Goal: Information Seeking & Learning: Learn about a topic

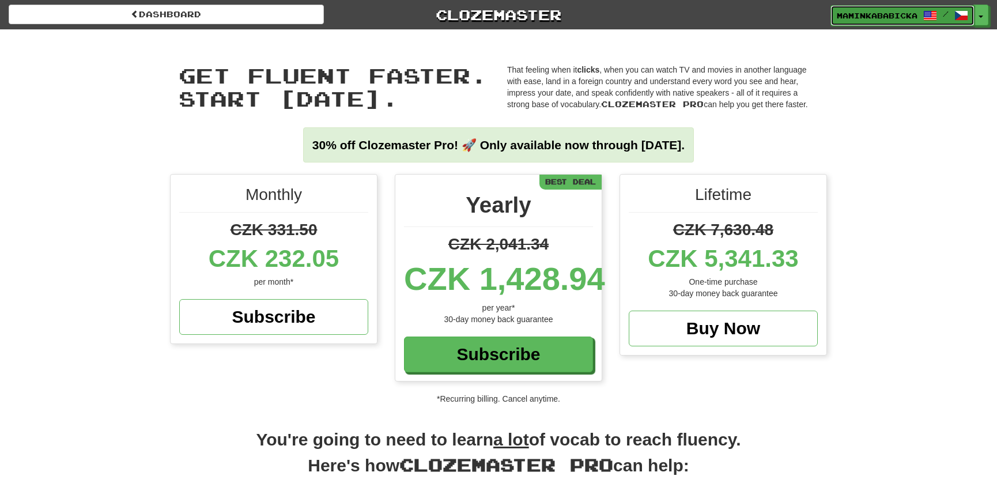
click at [891, 13] on span "maminkababicka" at bounding box center [877, 15] width 81 height 10
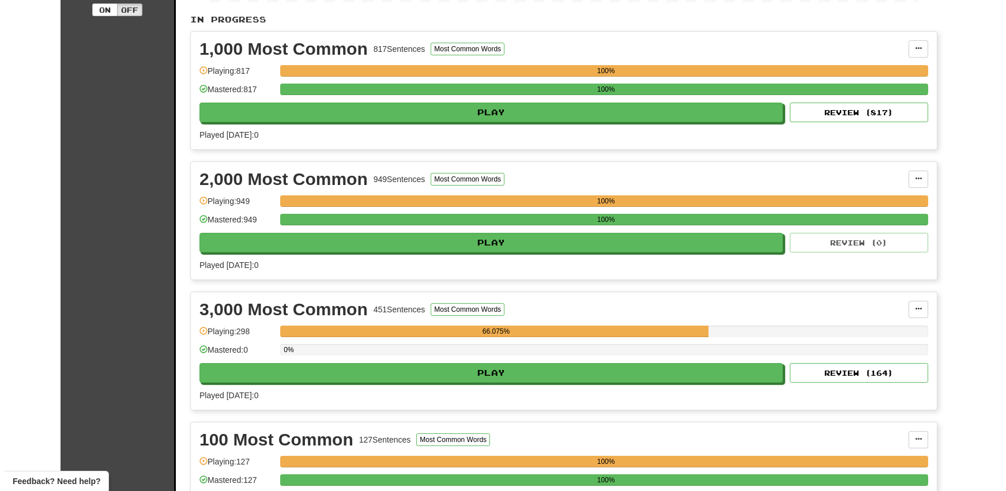
scroll to position [262, 0]
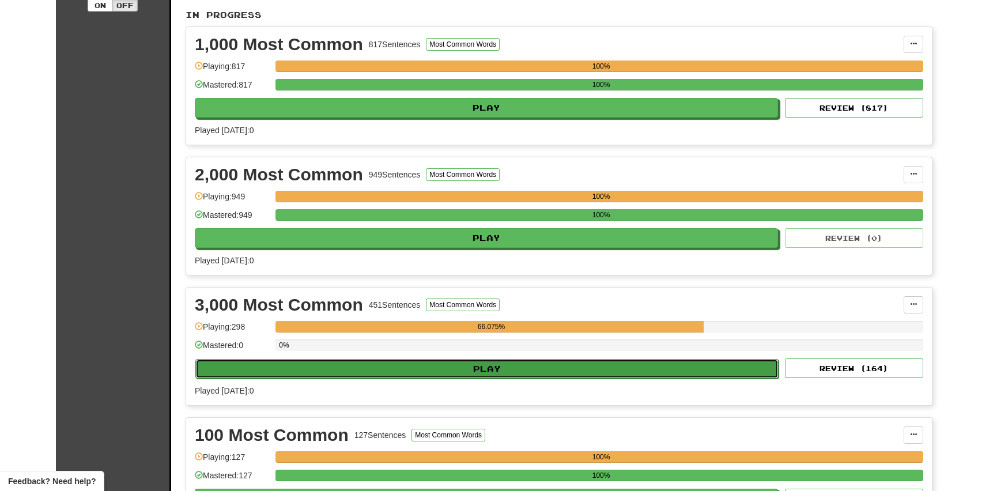
click at [540, 361] on button "Play" at bounding box center [486, 369] width 583 height 20
select select "**"
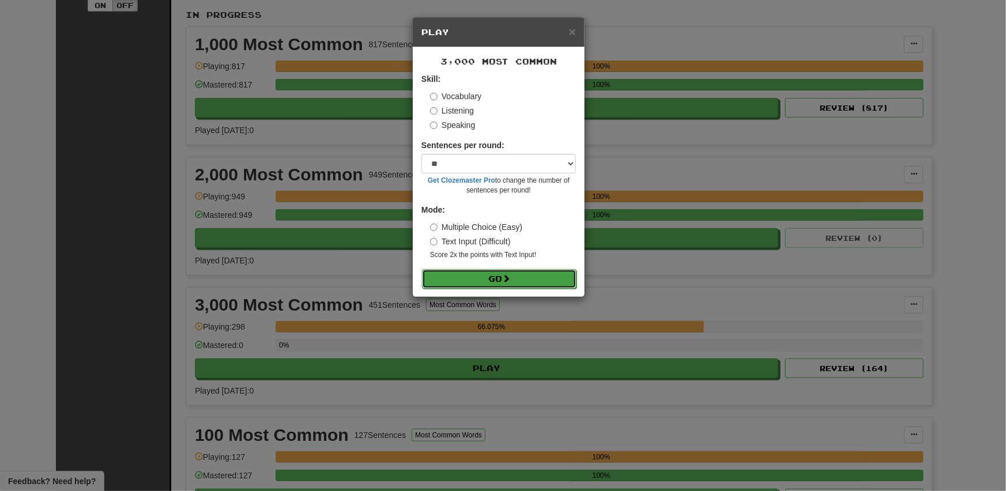
click at [499, 276] on button "Go" at bounding box center [499, 279] width 154 height 20
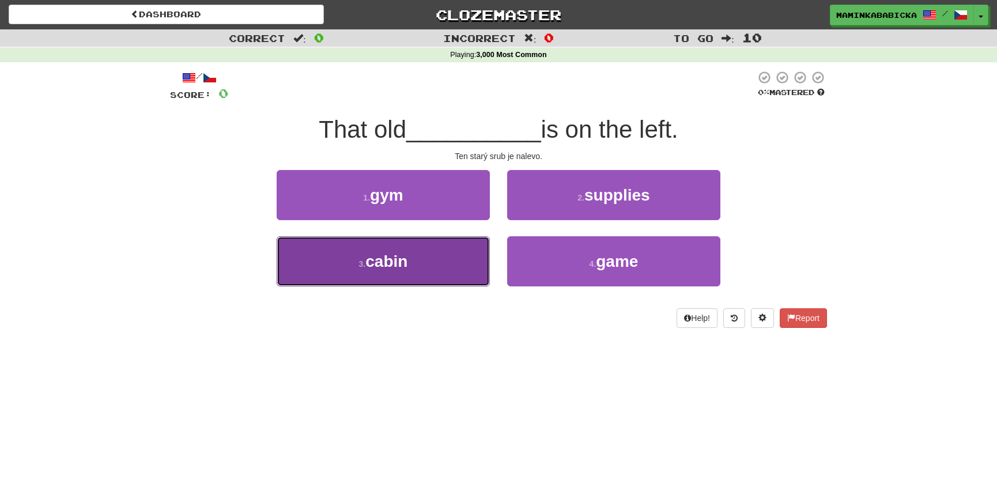
click at [417, 265] on button "3 . cabin" at bounding box center [383, 261] width 213 height 50
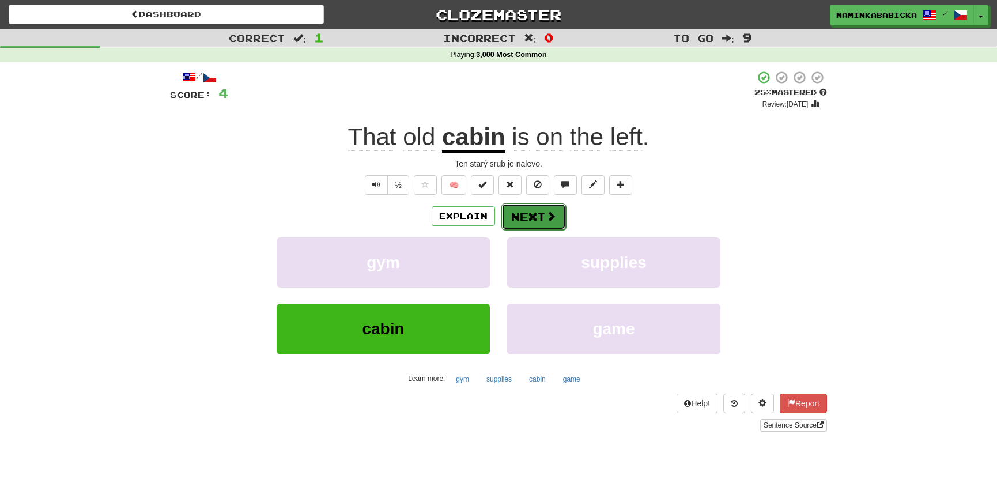
click at [534, 212] on button "Next" at bounding box center [534, 216] width 65 height 27
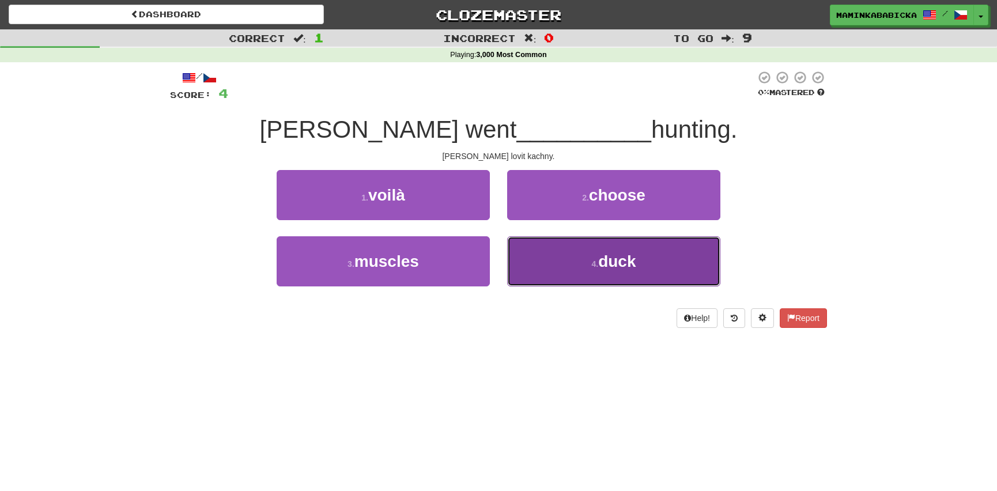
click at [630, 254] on span "duck" at bounding box center [616, 261] width 37 height 18
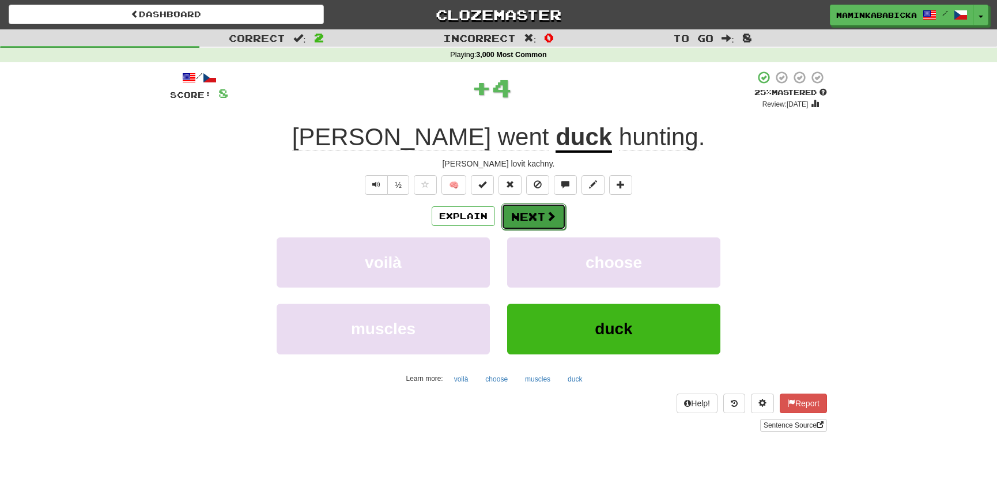
click at [542, 212] on button "Next" at bounding box center [534, 216] width 65 height 27
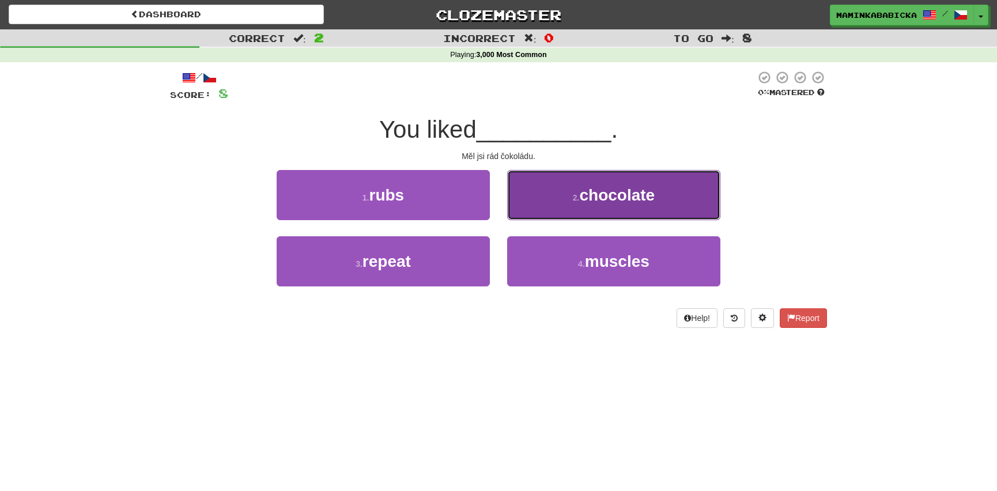
click at [654, 195] on span "chocolate" at bounding box center [617, 195] width 76 height 18
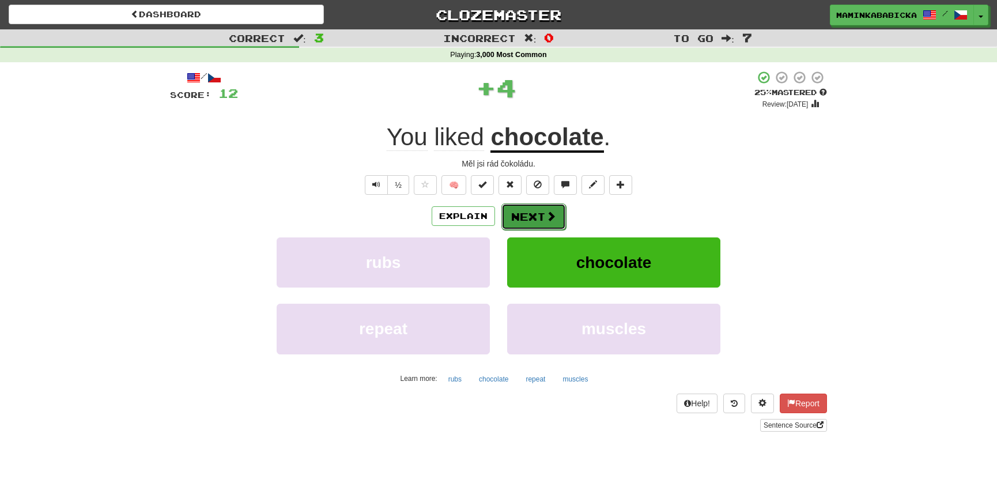
click at [541, 212] on button "Next" at bounding box center [534, 216] width 65 height 27
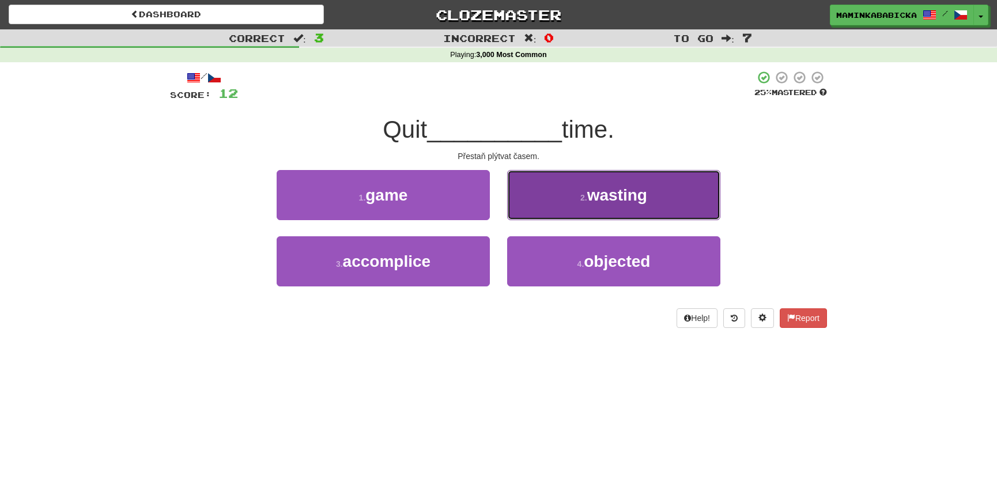
click at [635, 197] on span "wasting" at bounding box center [617, 195] width 60 height 18
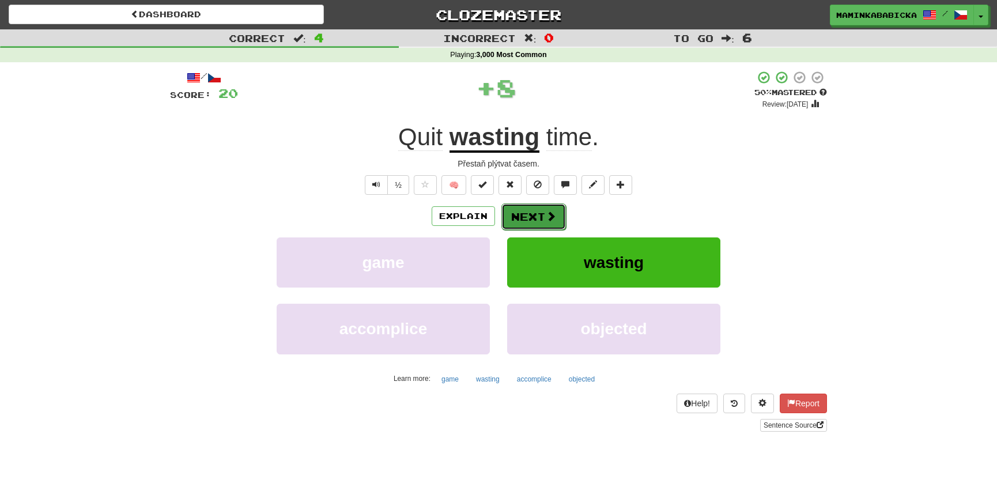
click at [537, 213] on button "Next" at bounding box center [534, 216] width 65 height 27
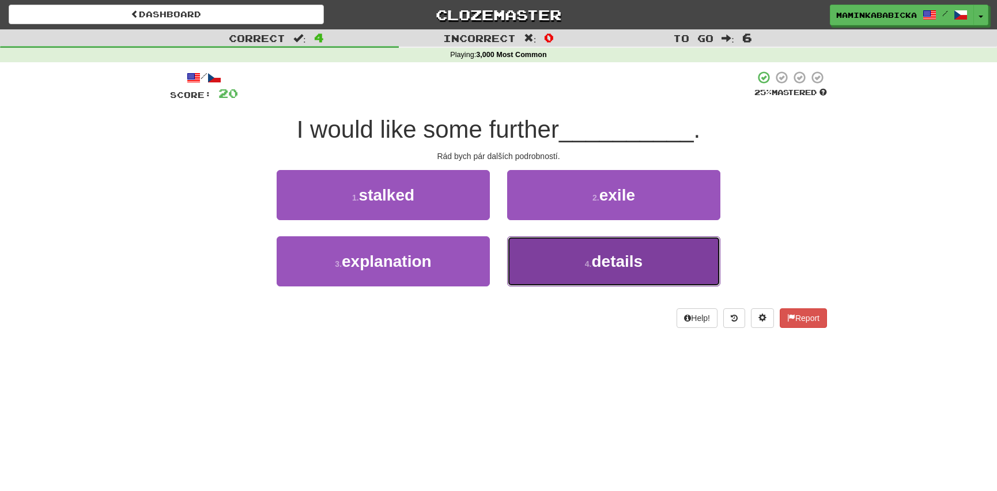
click at [606, 258] on span "details" at bounding box center [616, 261] width 51 height 18
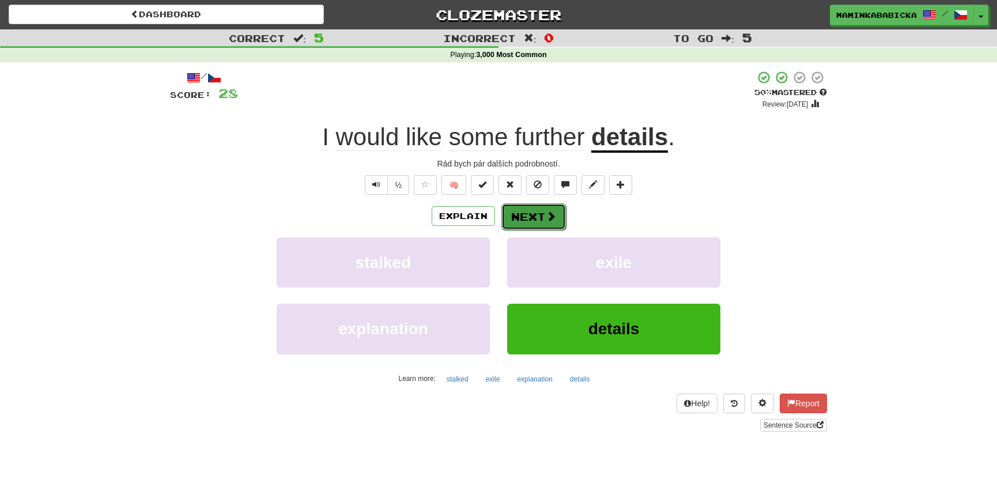
click at [531, 214] on button "Next" at bounding box center [534, 216] width 65 height 27
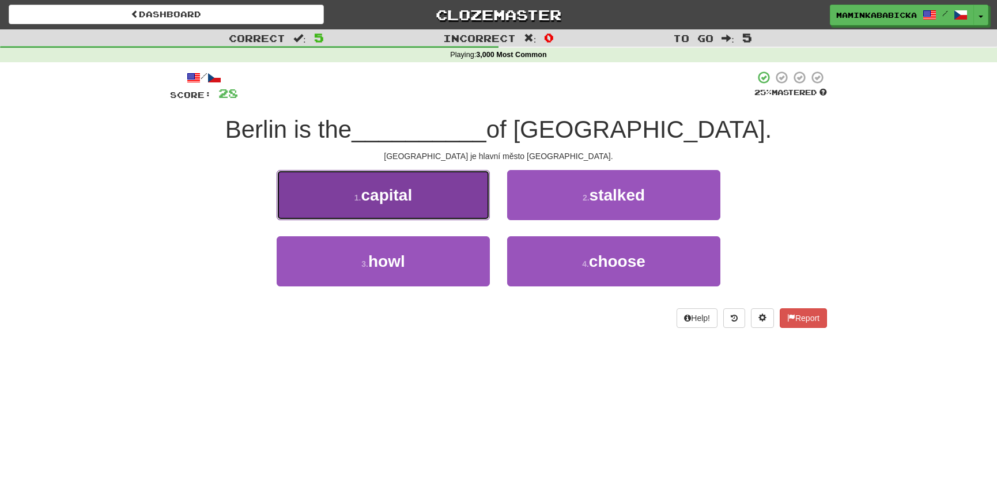
click at [409, 196] on span "capital" at bounding box center [386, 195] width 51 height 18
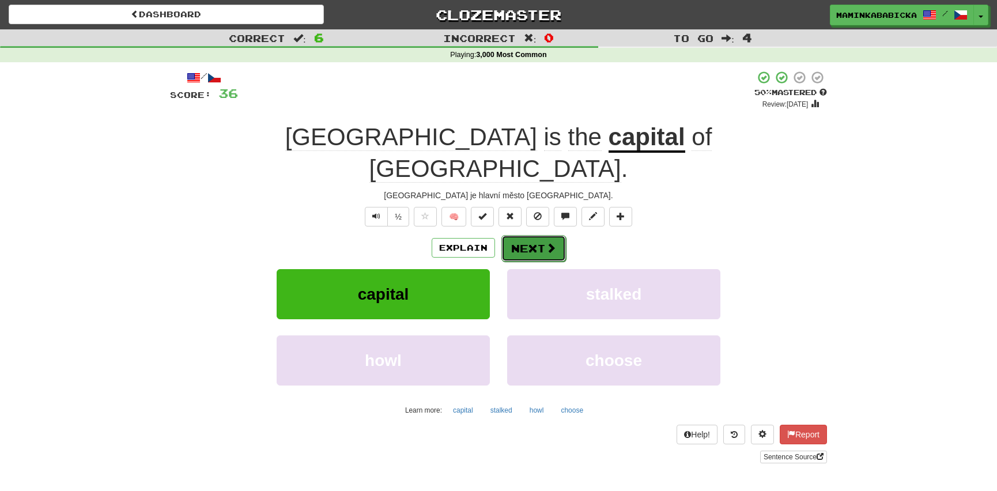
click at [541, 235] on button "Next" at bounding box center [534, 248] width 65 height 27
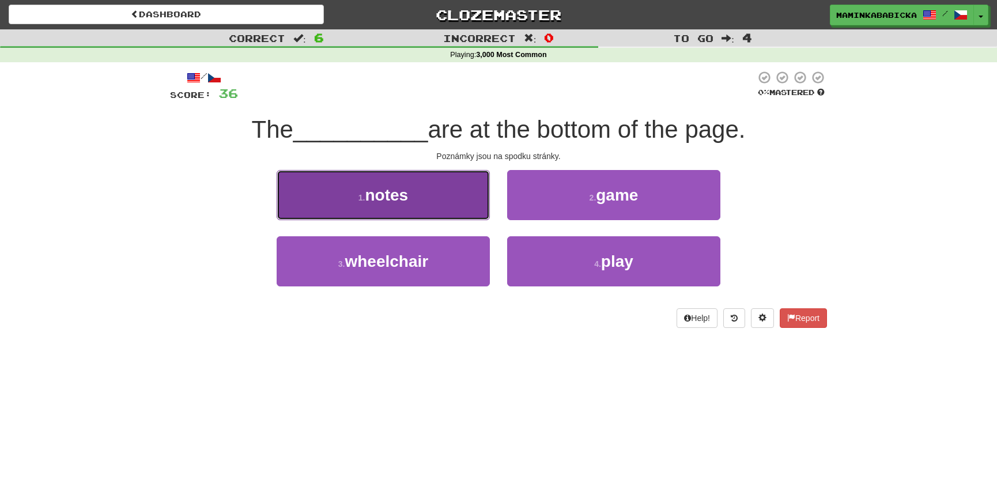
click at [387, 190] on span "notes" at bounding box center [386, 195] width 43 height 18
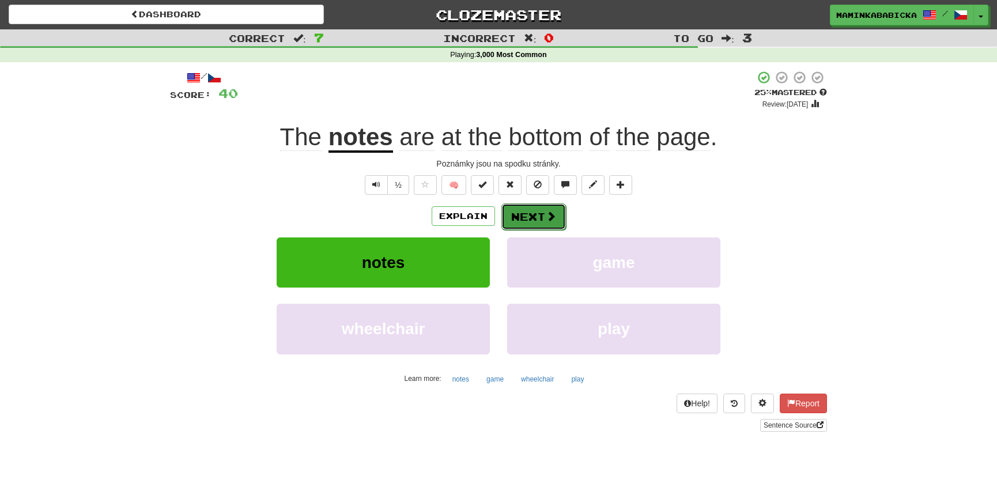
click at [534, 210] on button "Next" at bounding box center [534, 216] width 65 height 27
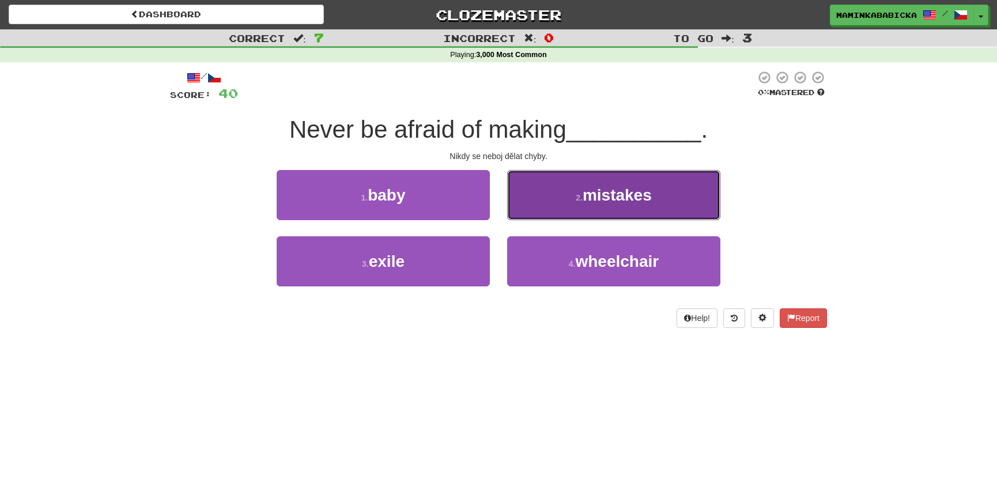
click at [621, 194] on span "mistakes" at bounding box center [617, 195] width 69 height 18
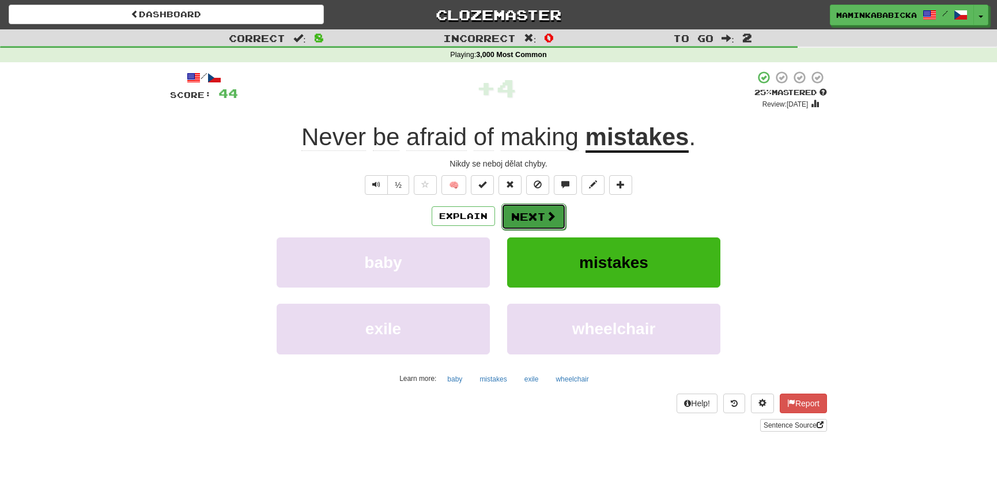
click at [536, 211] on button "Next" at bounding box center [534, 216] width 65 height 27
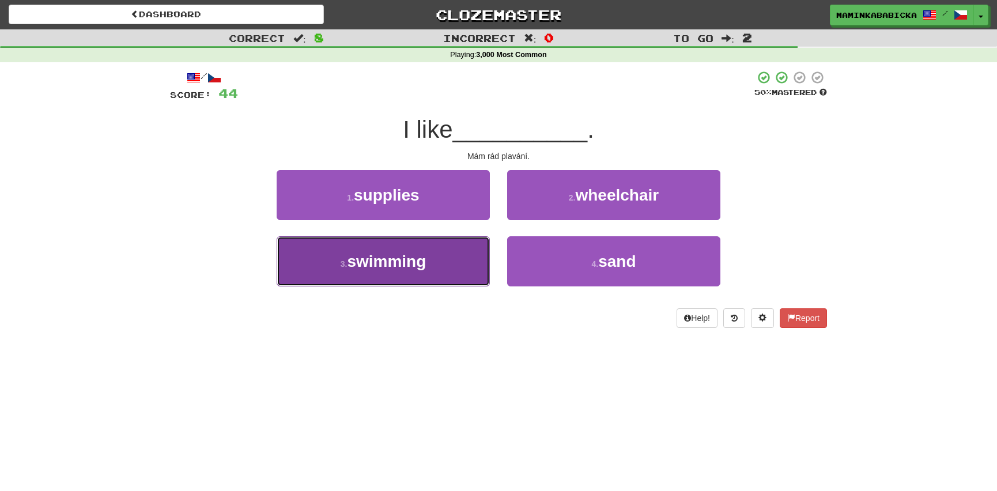
click at [416, 259] on span "swimming" at bounding box center [386, 261] width 79 height 18
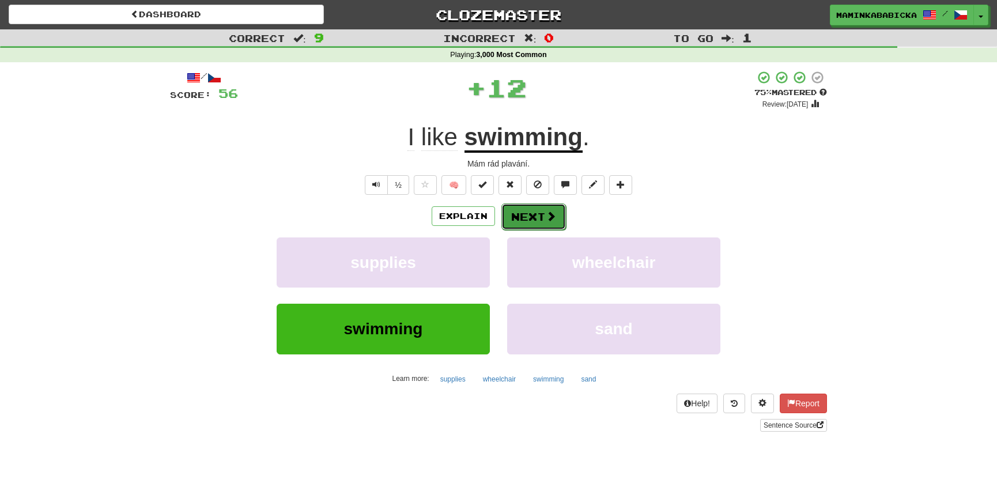
click at [553, 212] on span at bounding box center [551, 216] width 10 height 10
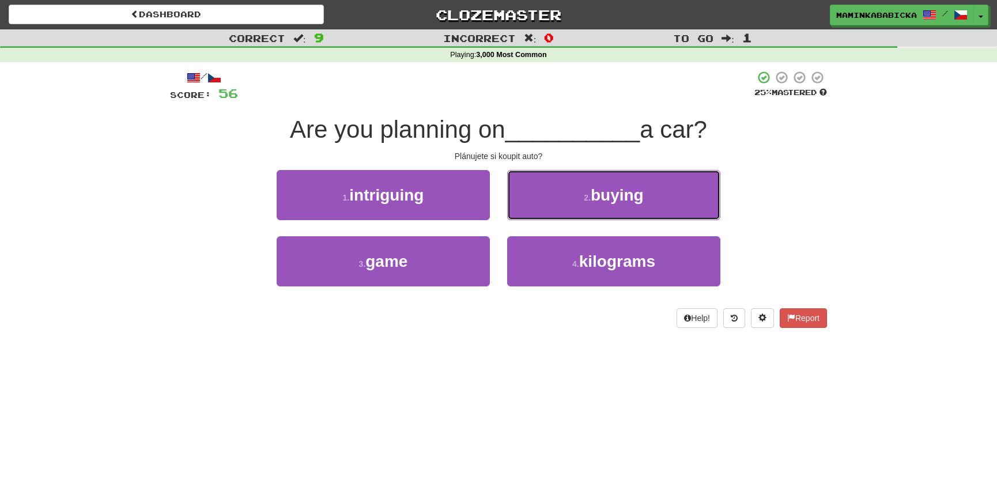
drag, startPoint x: 630, startPoint y: 197, endPoint x: 633, endPoint y: 190, distance: 7.0
click at [630, 196] on span "buying" at bounding box center [617, 195] width 53 height 18
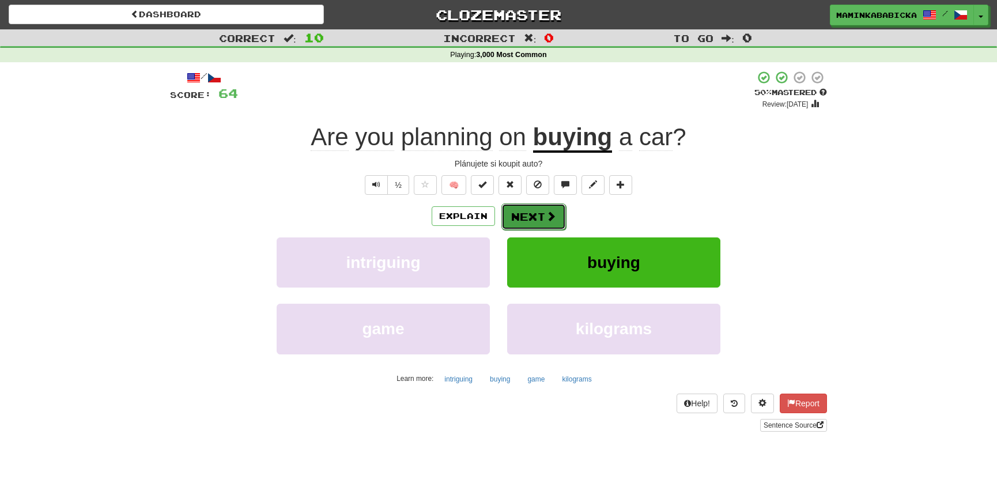
click at [533, 211] on button "Next" at bounding box center [534, 216] width 65 height 27
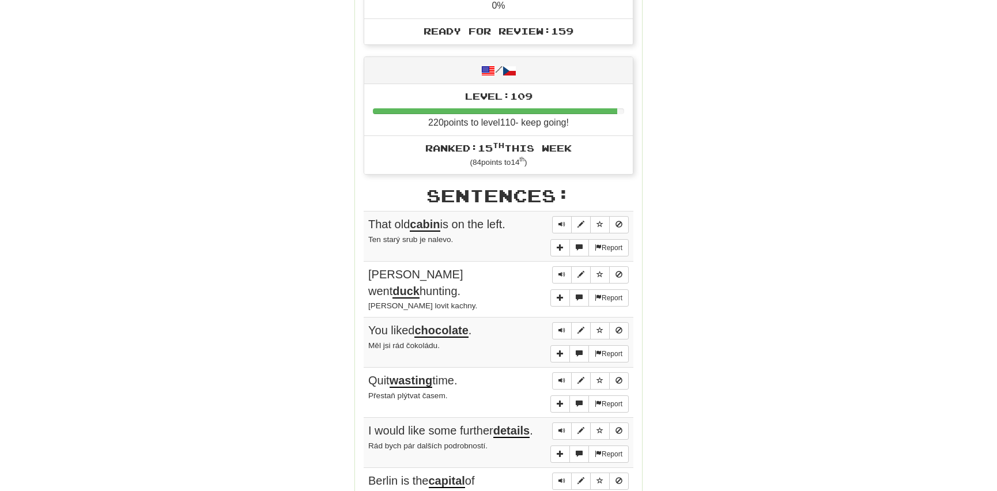
scroll to position [524, 0]
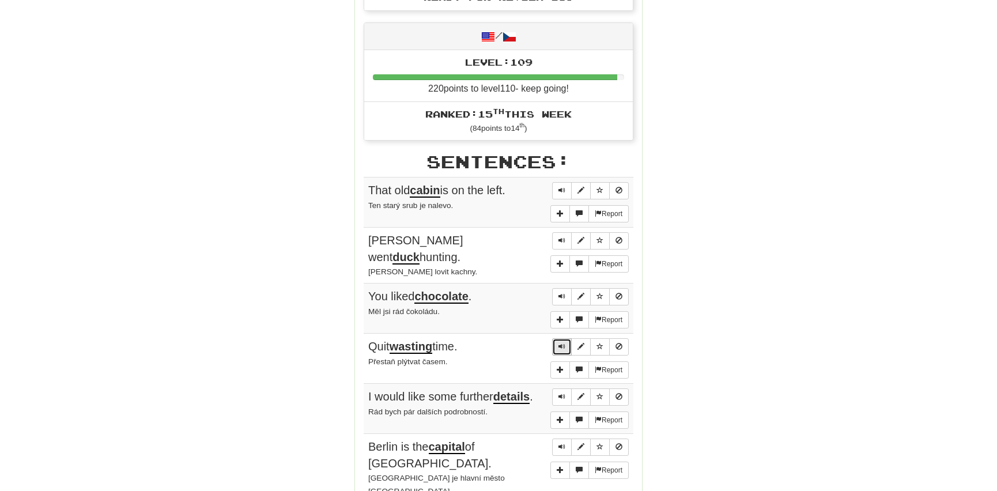
click at [560, 338] on button "Sentence controls" at bounding box center [562, 346] width 20 height 17
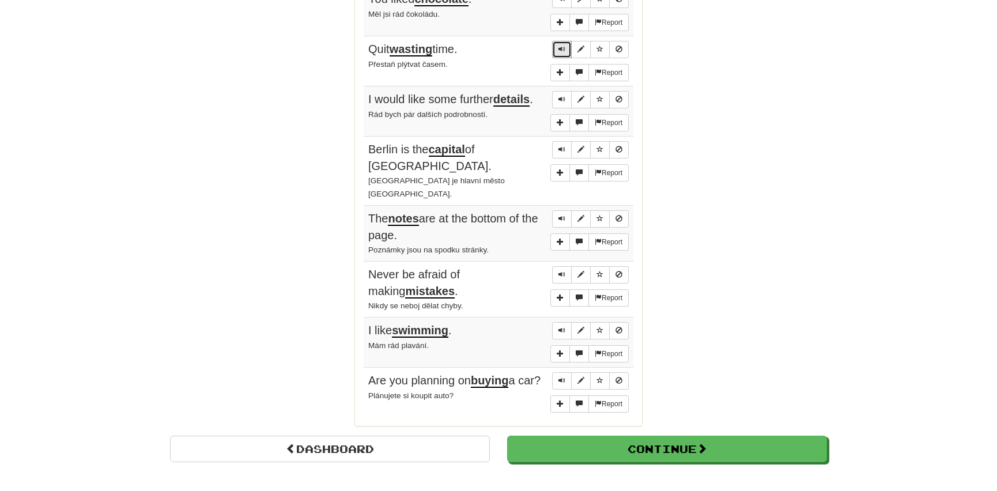
scroll to position [838, 0]
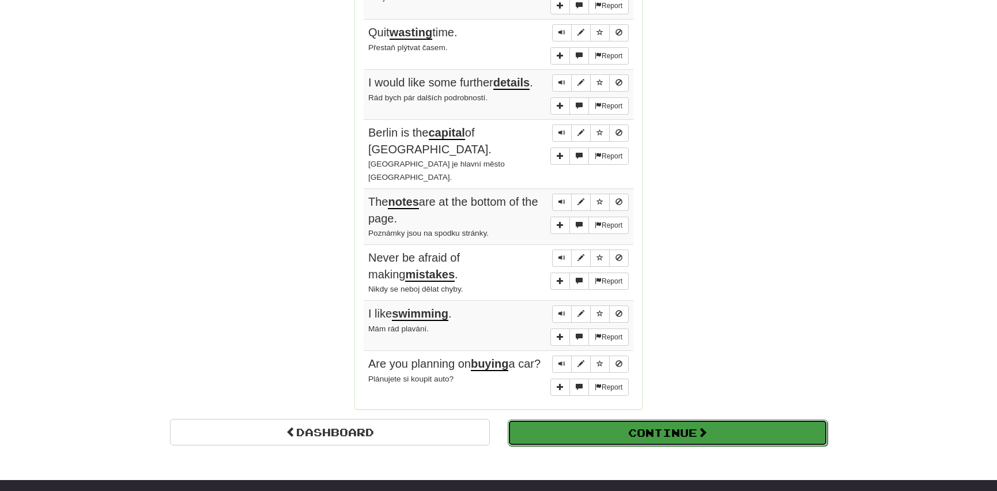
click at [617, 420] on button "Continue" at bounding box center [668, 433] width 320 height 27
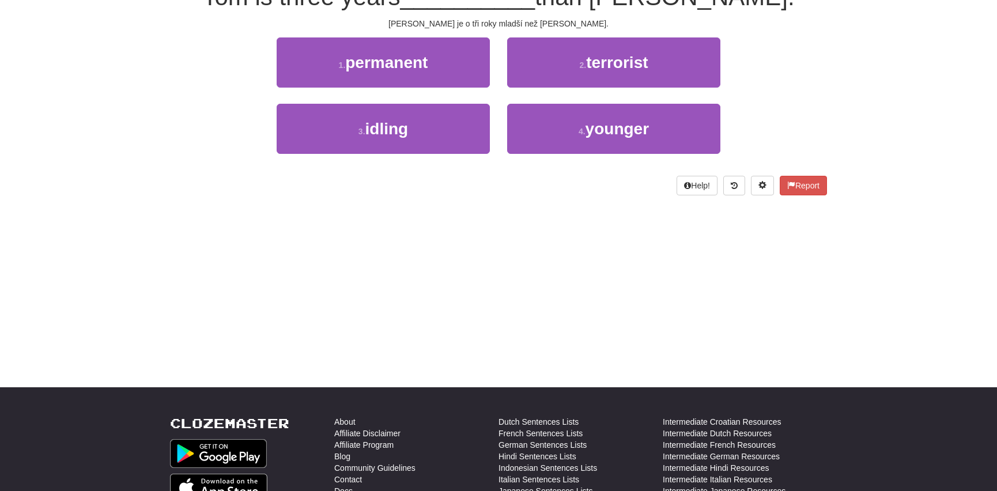
scroll to position [0, 0]
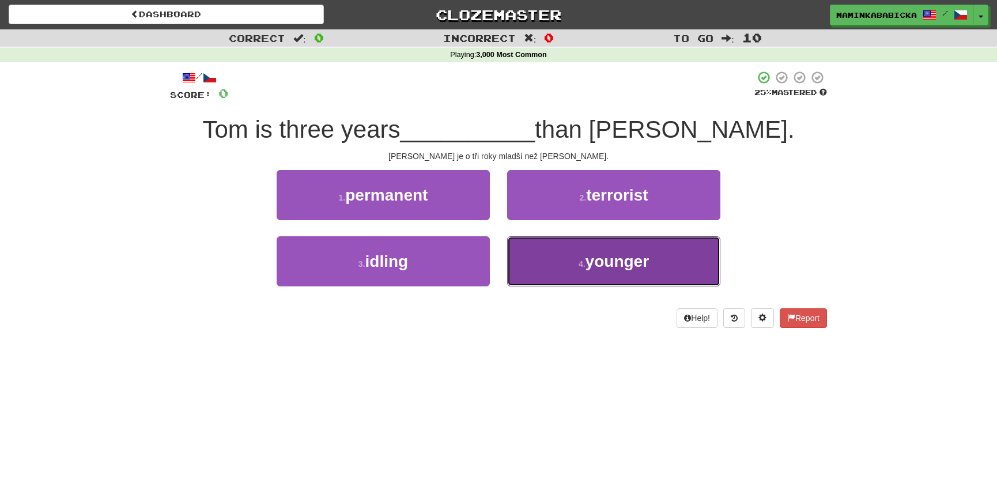
click at [603, 264] on span "younger" at bounding box center [617, 261] width 63 height 18
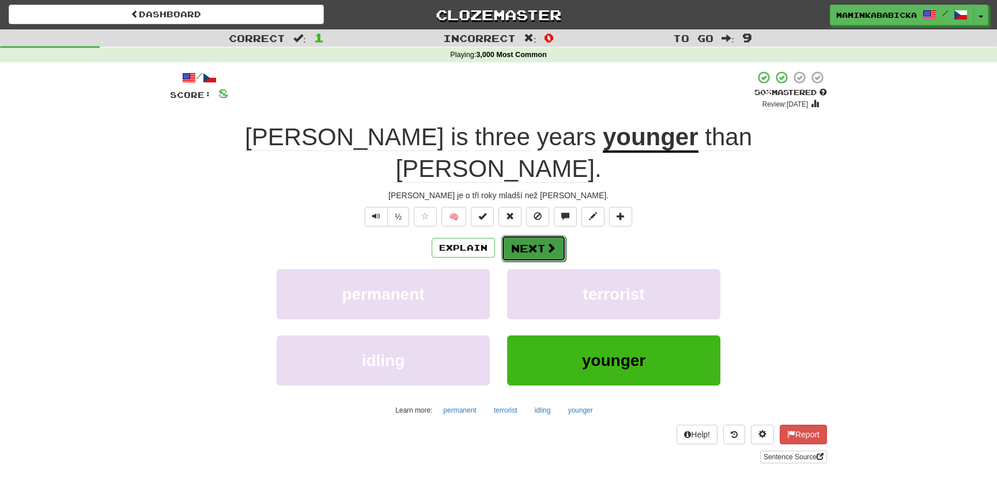
click at [529, 235] on button "Next" at bounding box center [534, 248] width 65 height 27
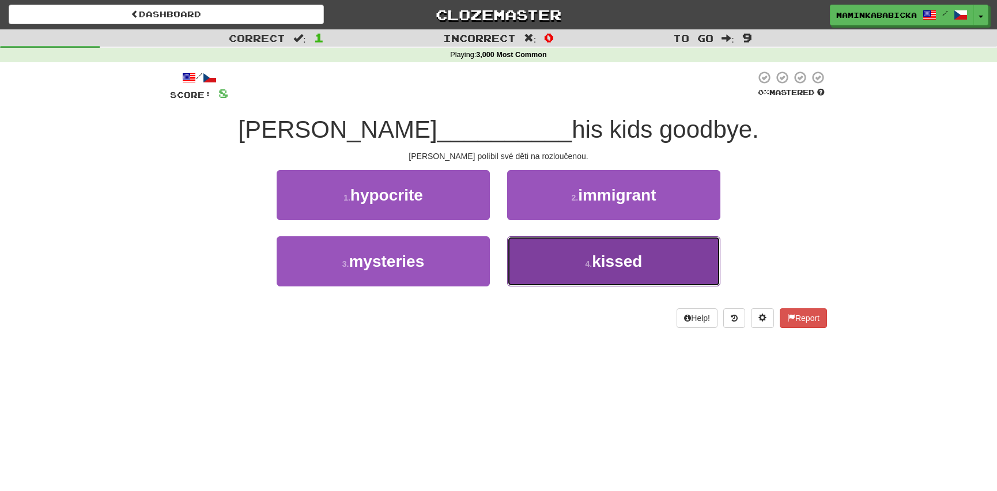
click at [615, 262] on span "kissed" at bounding box center [617, 261] width 50 height 18
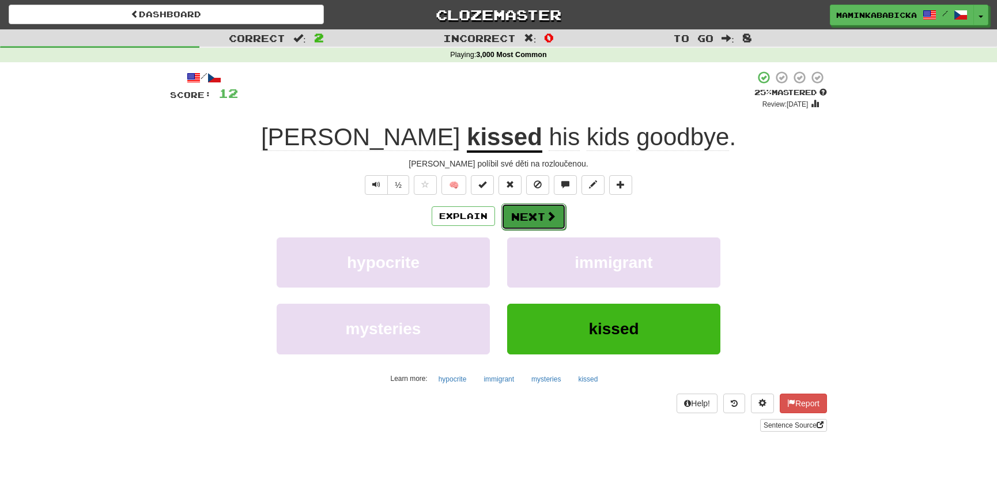
click at [534, 210] on button "Next" at bounding box center [534, 216] width 65 height 27
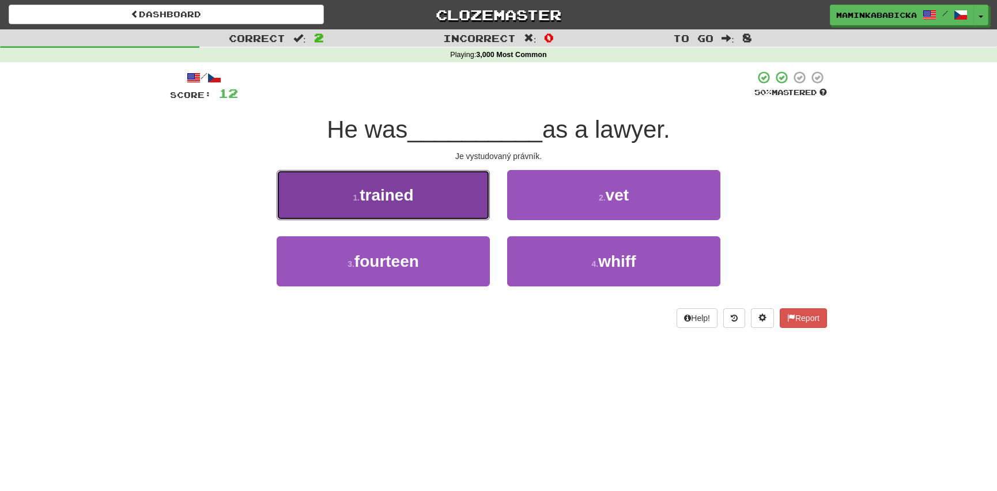
click at [389, 191] on span "trained" at bounding box center [387, 195] width 54 height 18
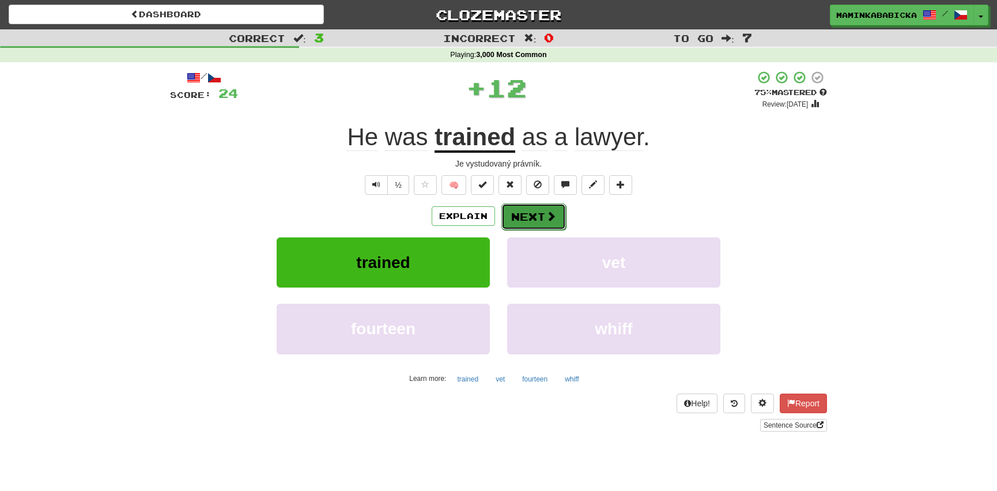
click at [546, 211] on span at bounding box center [551, 216] width 10 height 10
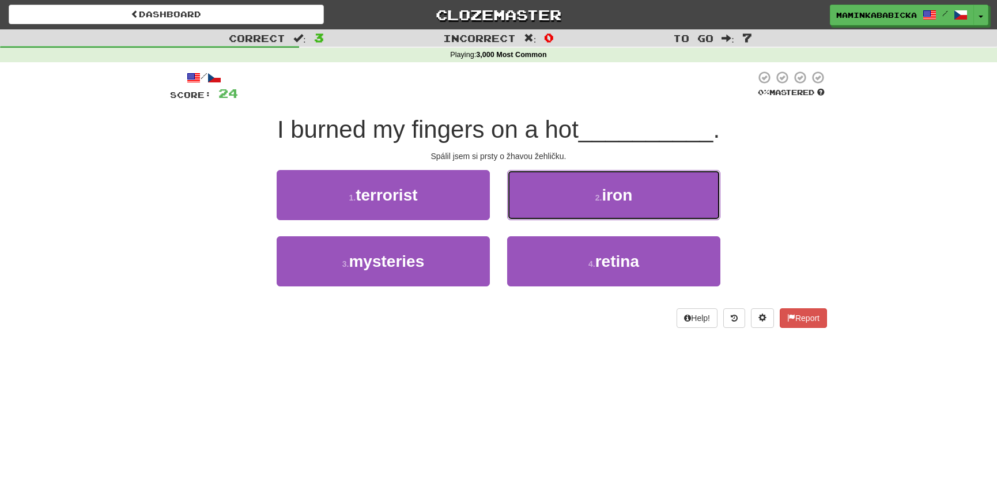
click at [623, 195] on span "iron" at bounding box center [617, 195] width 31 height 18
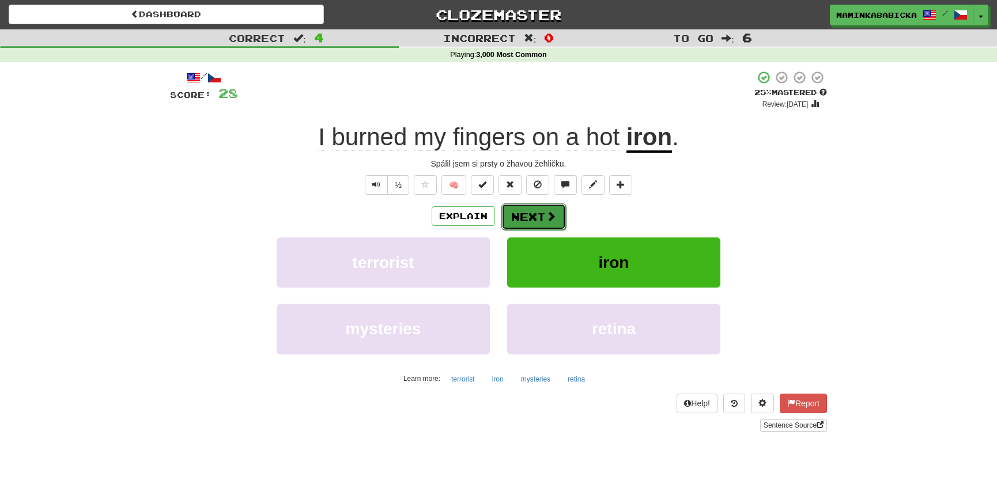
click at [541, 206] on button "Next" at bounding box center [534, 216] width 65 height 27
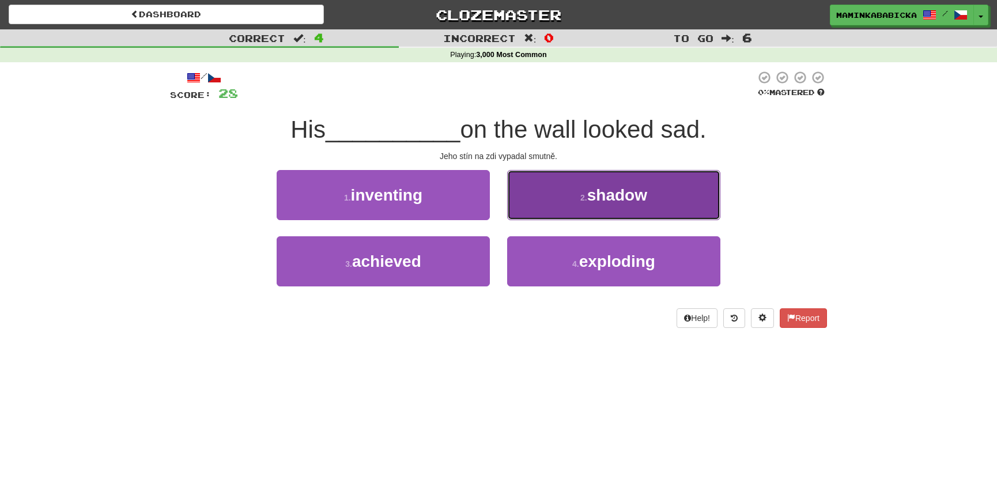
click at [623, 191] on span "shadow" at bounding box center [617, 195] width 60 height 18
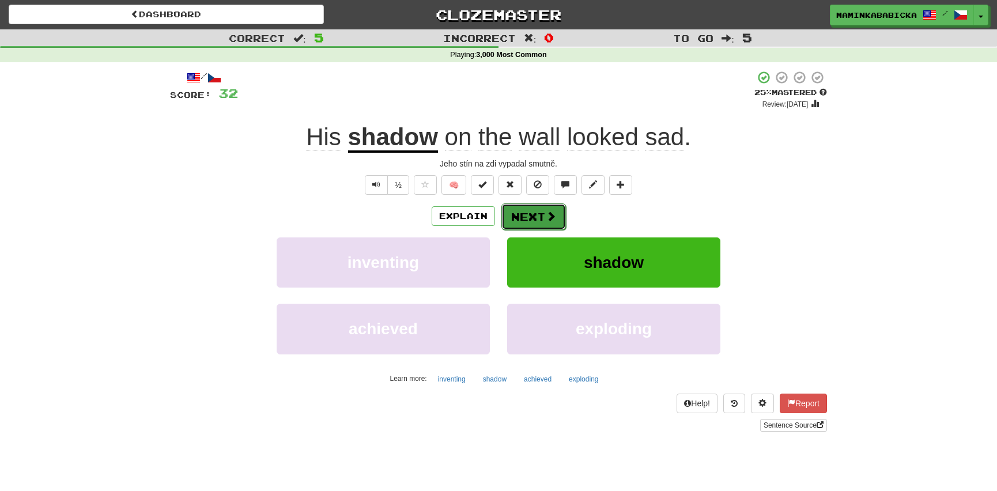
click at [538, 213] on button "Next" at bounding box center [534, 216] width 65 height 27
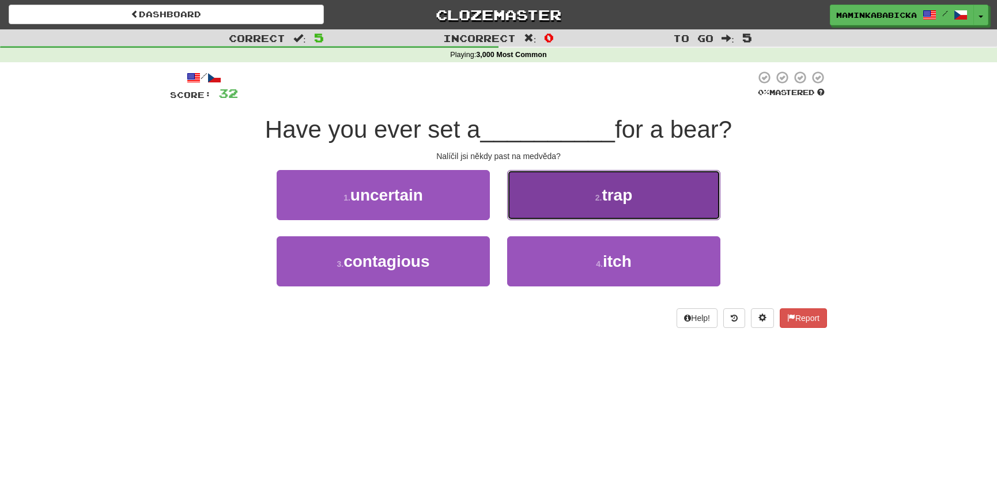
click at [645, 188] on button "2 . trap" at bounding box center [613, 195] width 213 height 50
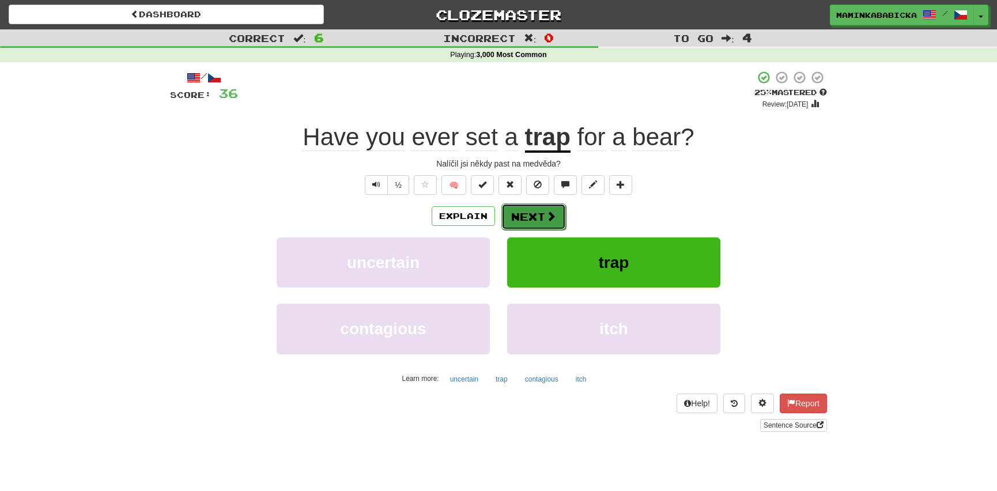
click at [541, 207] on button "Next" at bounding box center [534, 216] width 65 height 27
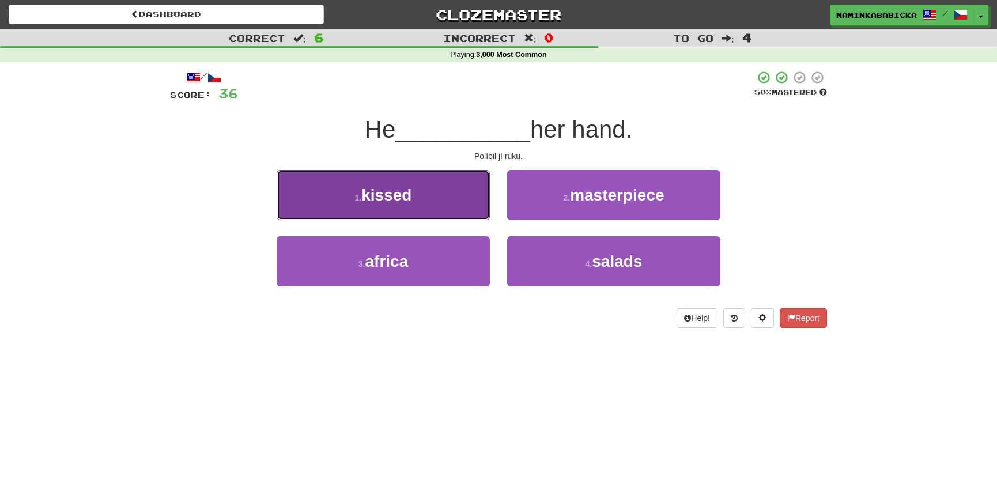
click at [401, 193] on span "kissed" at bounding box center [386, 195] width 50 height 18
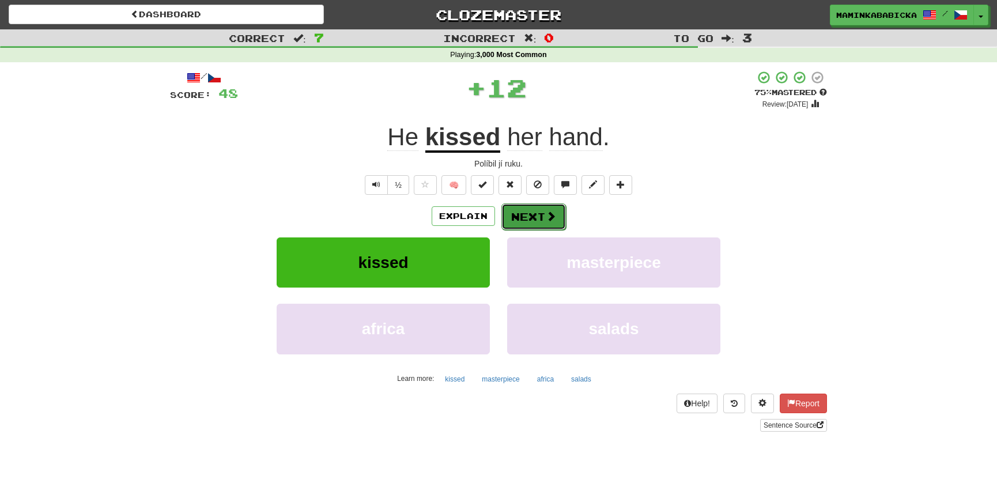
click at [530, 210] on button "Next" at bounding box center [534, 216] width 65 height 27
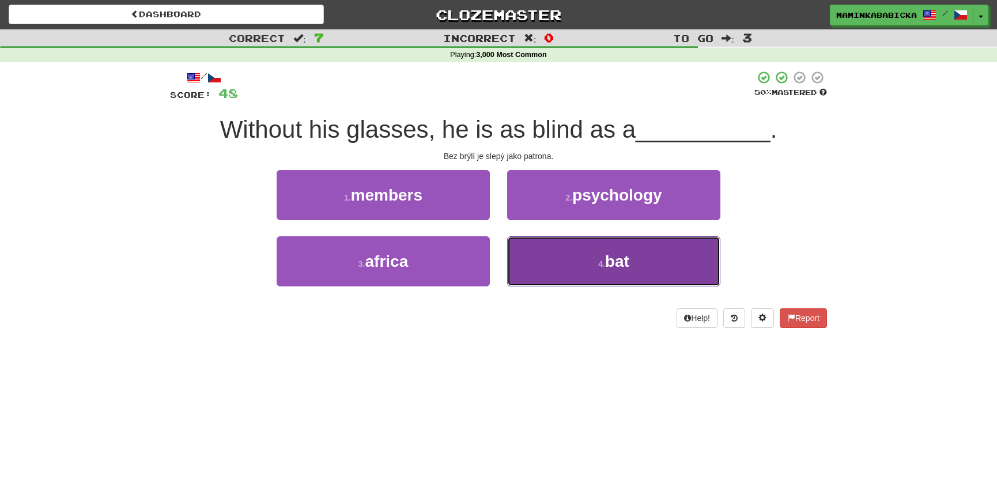
click at [628, 260] on span "bat" at bounding box center [617, 261] width 24 height 18
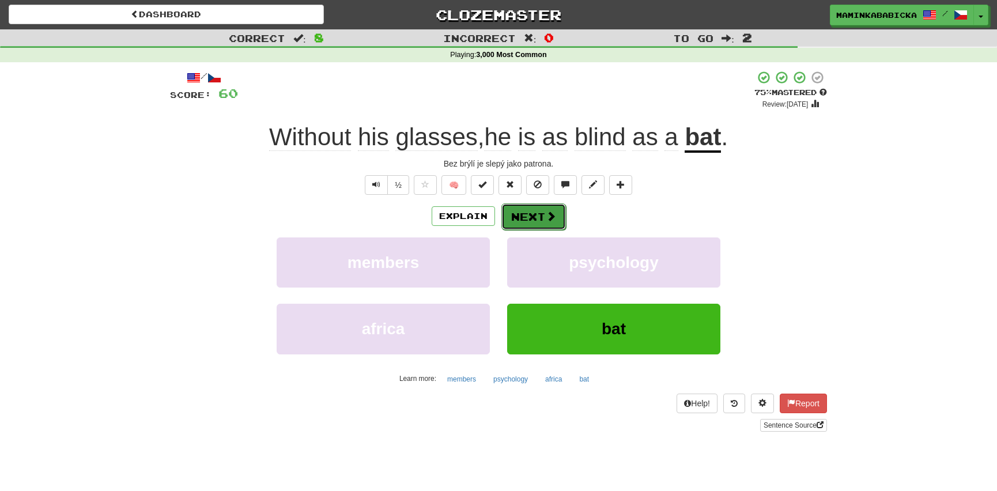
click at [533, 214] on button "Next" at bounding box center [534, 216] width 65 height 27
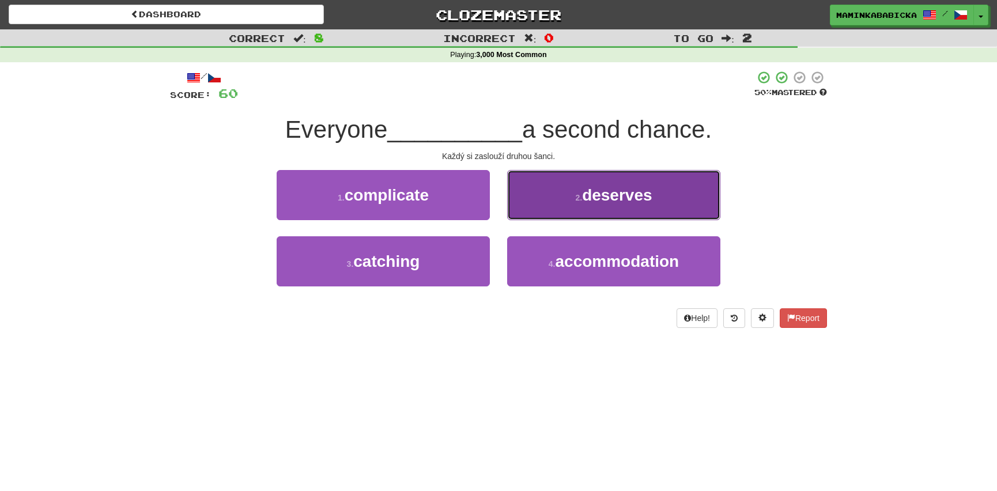
click at [623, 197] on span "deserves" at bounding box center [617, 195] width 70 height 18
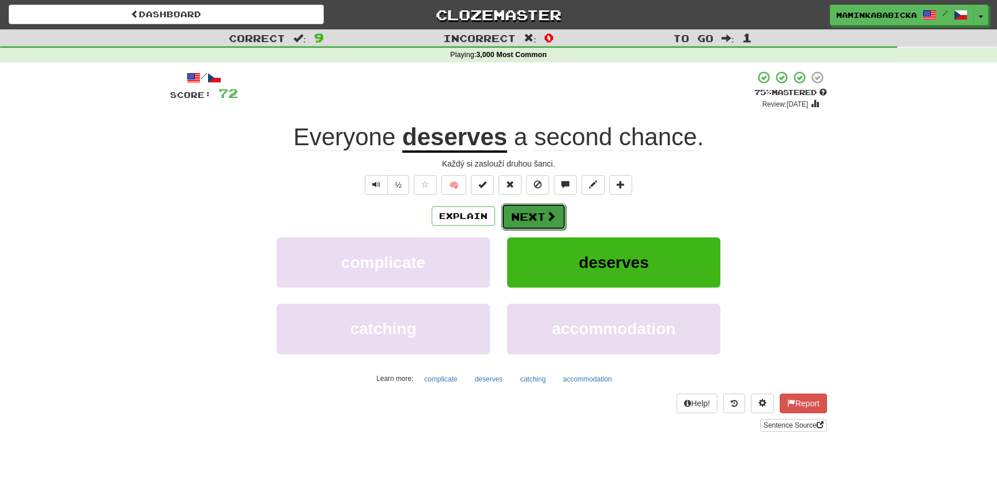
click at [538, 214] on button "Next" at bounding box center [534, 216] width 65 height 27
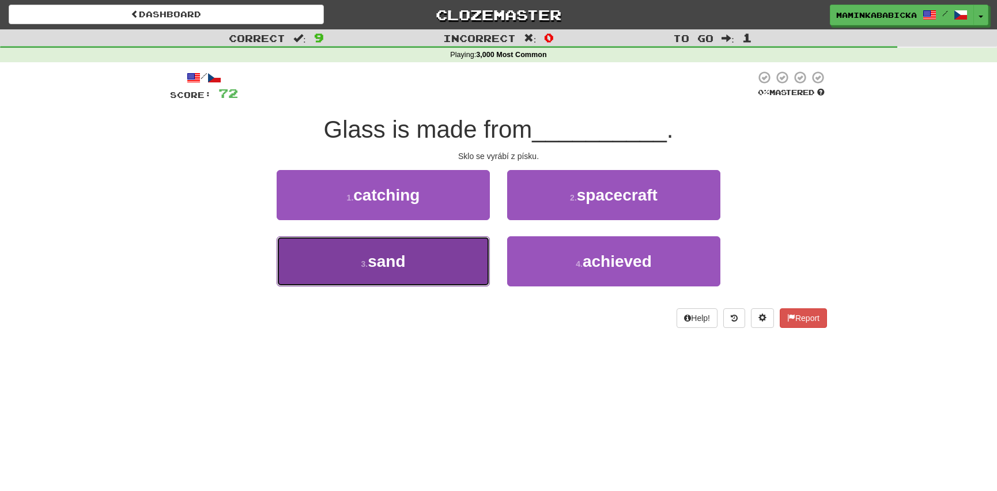
click at [395, 258] on span "sand" at bounding box center [386, 261] width 37 height 18
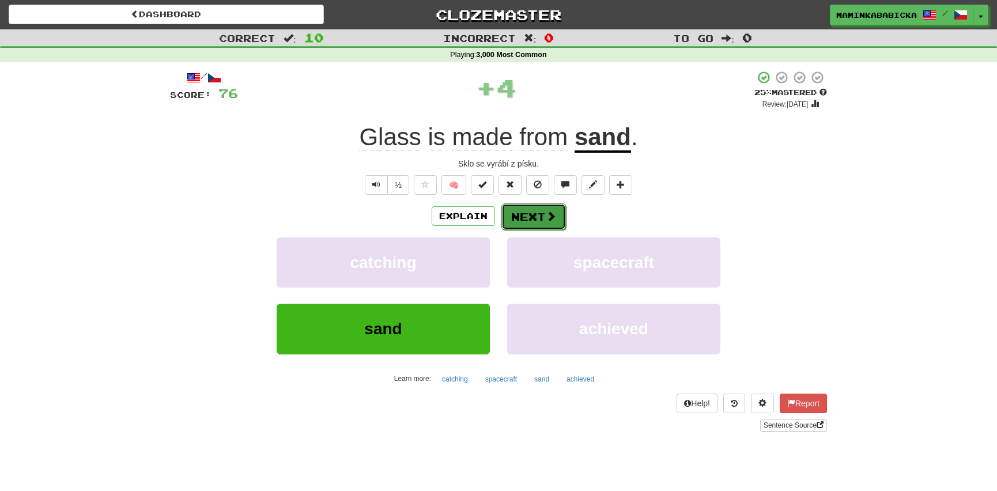
click at [531, 208] on button "Next" at bounding box center [534, 216] width 65 height 27
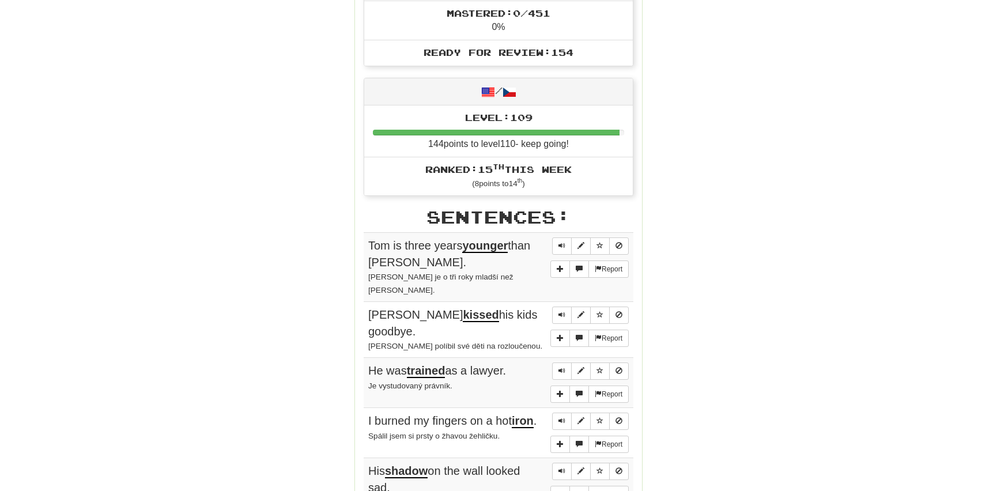
scroll to position [472, 0]
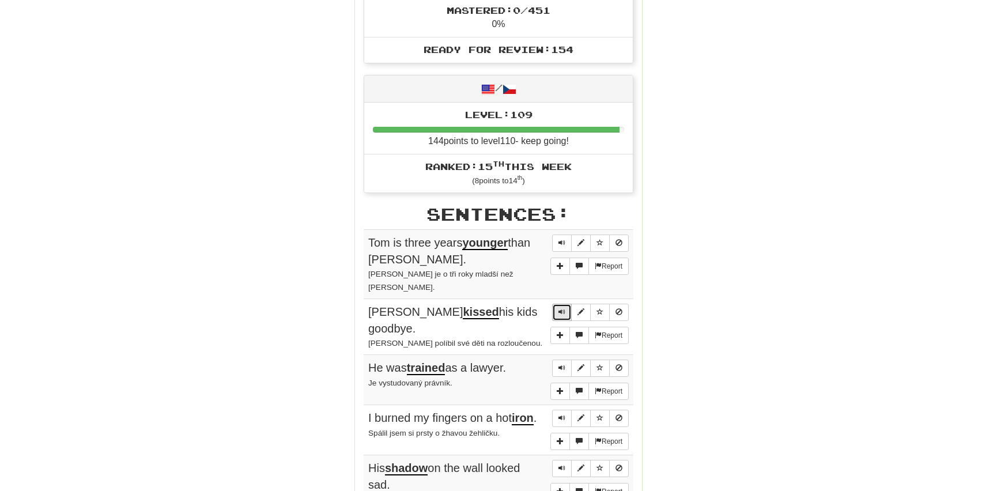
click at [561, 308] on span "Sentence controls" at bounding box center [562, 311] width 7 height 7
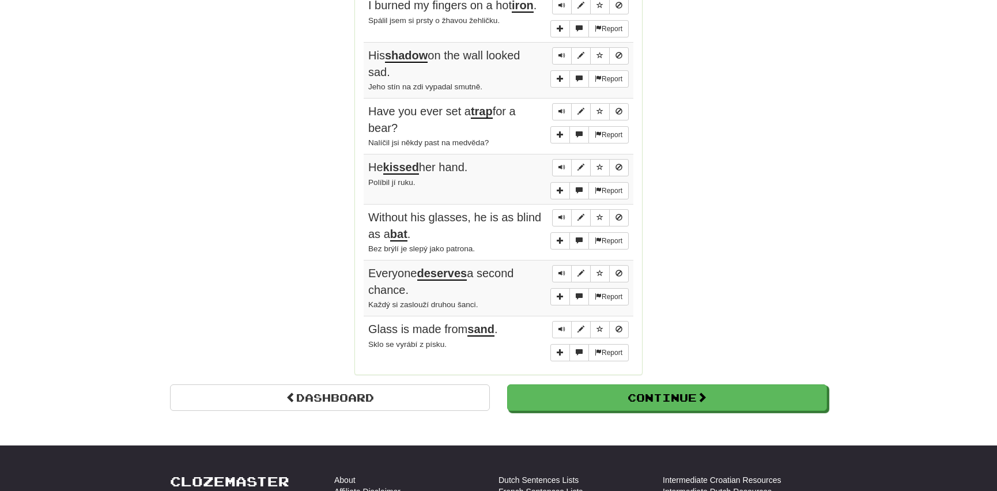
scroll to position [891, 0]
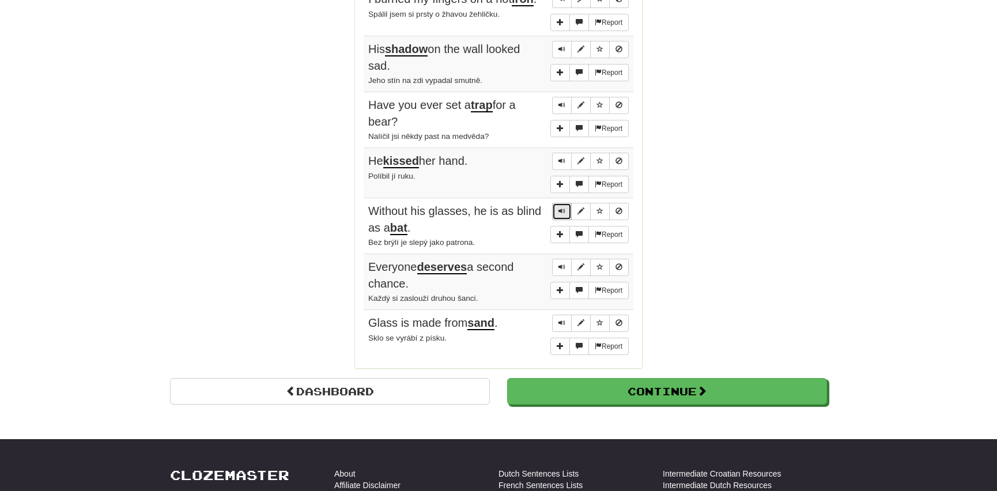
click at [563, 203] on button "Sentence controls" at bounding box center [562, 211] width 20 height 17
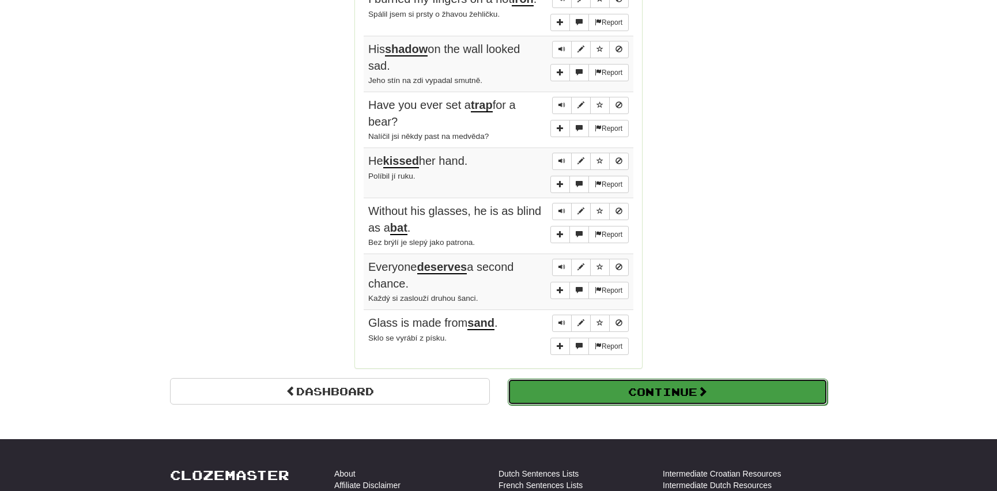
click at [623, 379] on button "Continue" at bounding box center [668, 392] width 320 height 27
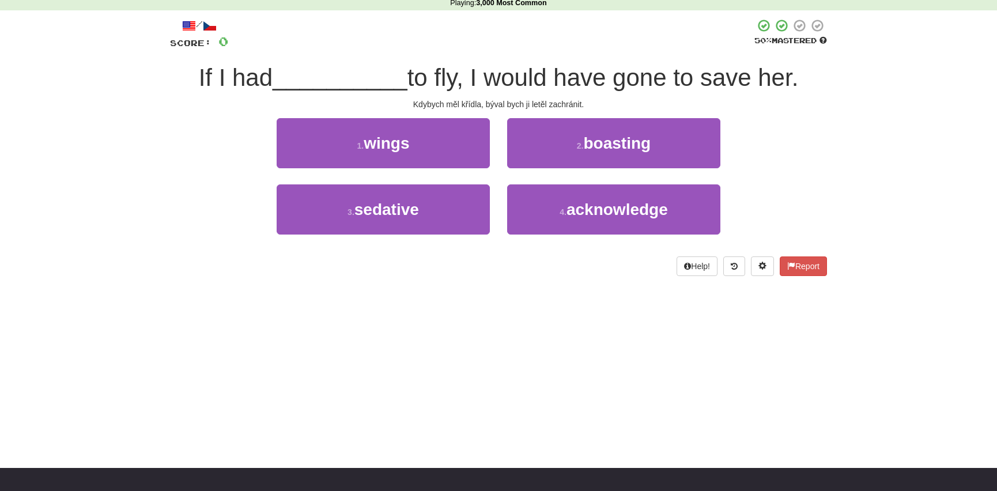
scroll to position [0, 0]
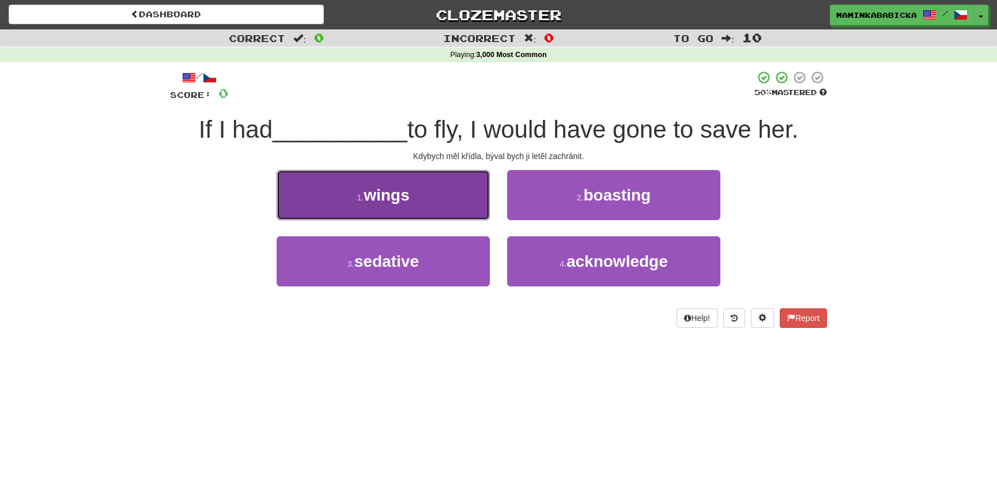
click at [387, 195] on span "wings" at bounding box center [387, 195] width 46 height 18
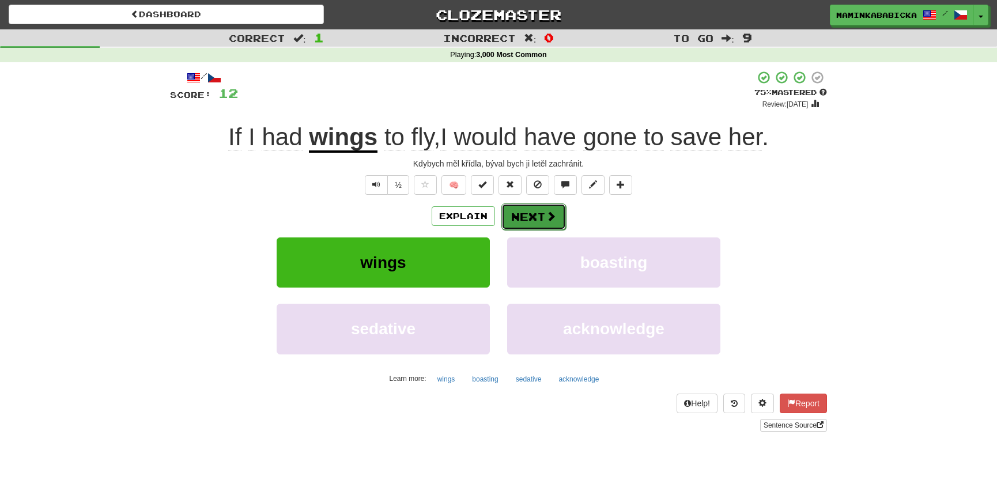
click at [536, 216] on button "Next" at bounding box center [534, 216] width 65 height 27
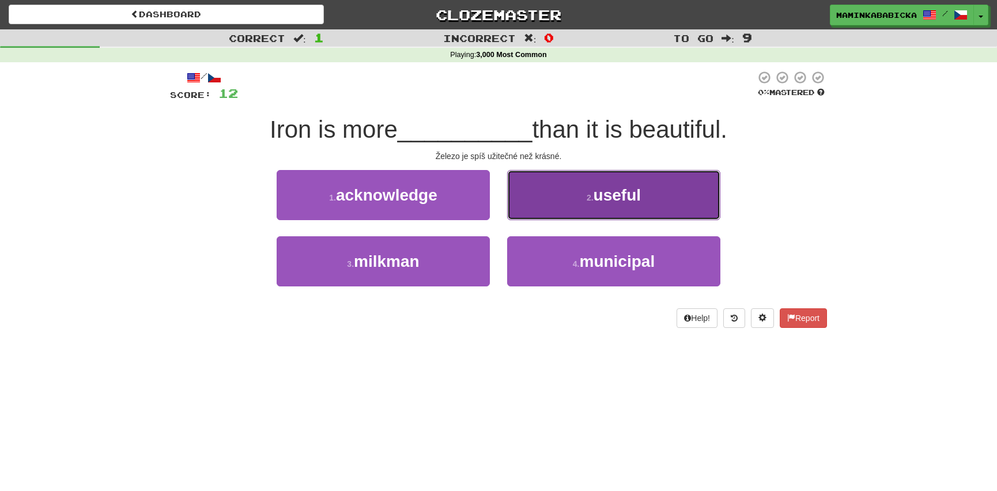
click at [624, 194] on span "useful" at bounding box center [617, 195] width 47 height 18
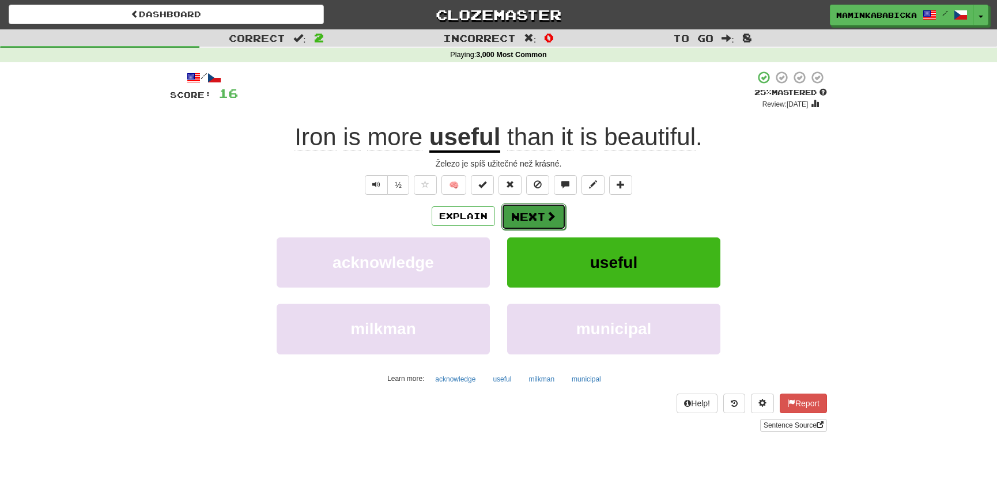
click at [535, 209] on button "Next" at bounding box center [534, 216] width 65 height 27
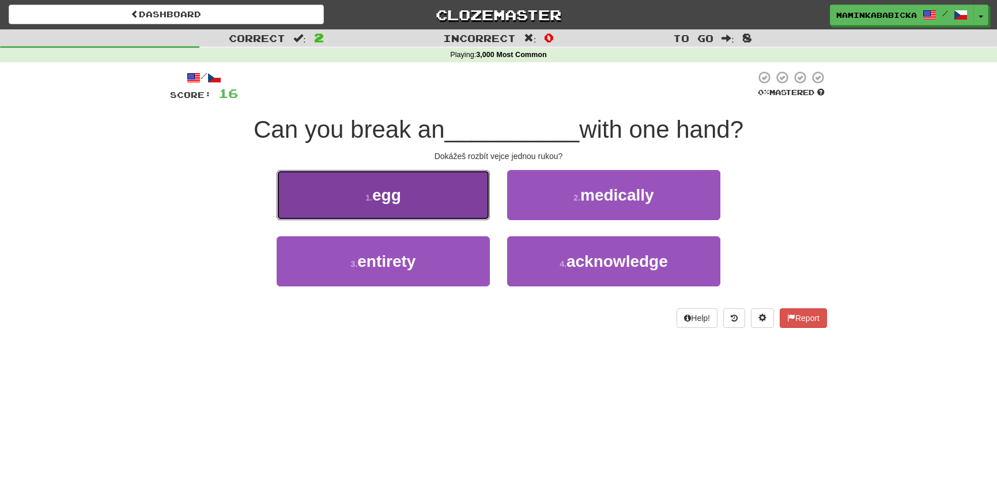
click at [395, 197] on span "egg" at bounding box center [386, 195] width 29 height 18
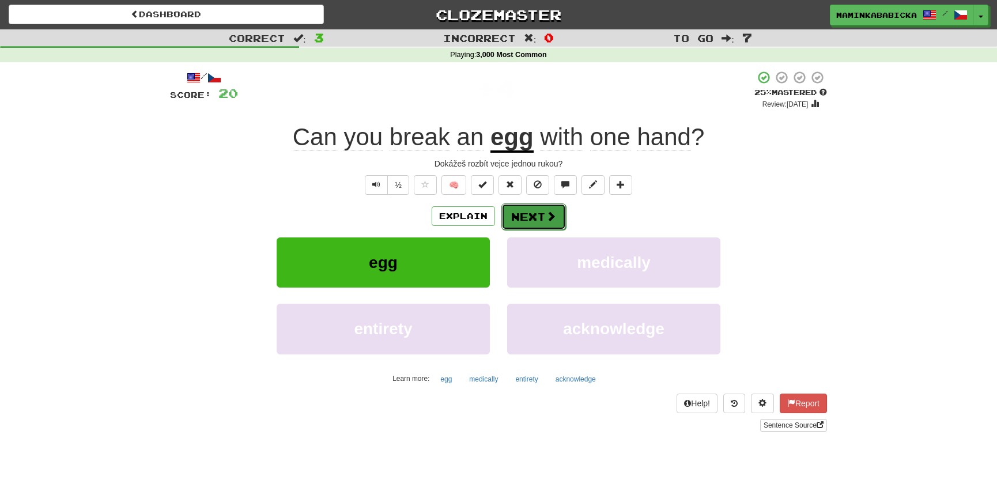
click at [536, 208] on button "Next" at bounding box center [534, 216] width 65 height 27
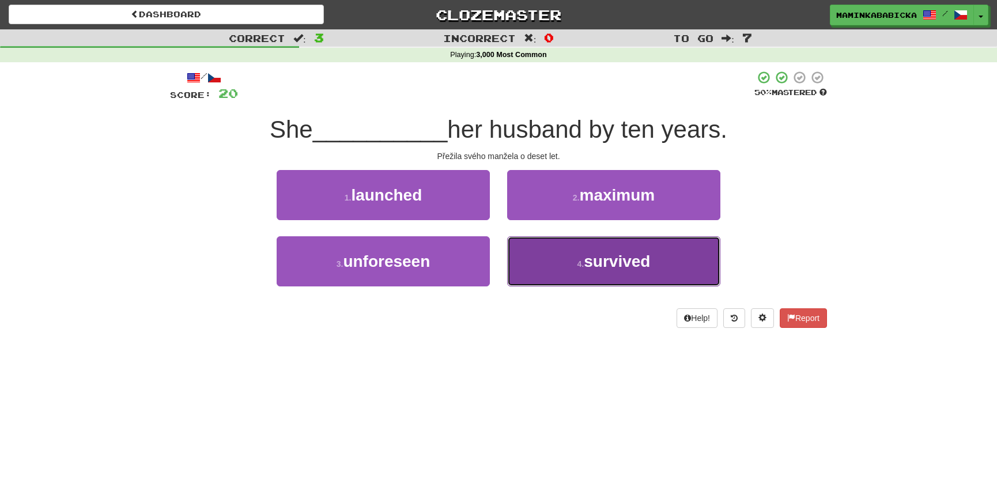
click at [613, 261] on span "survived" at bounding box center [617, 261] width 66 height 18
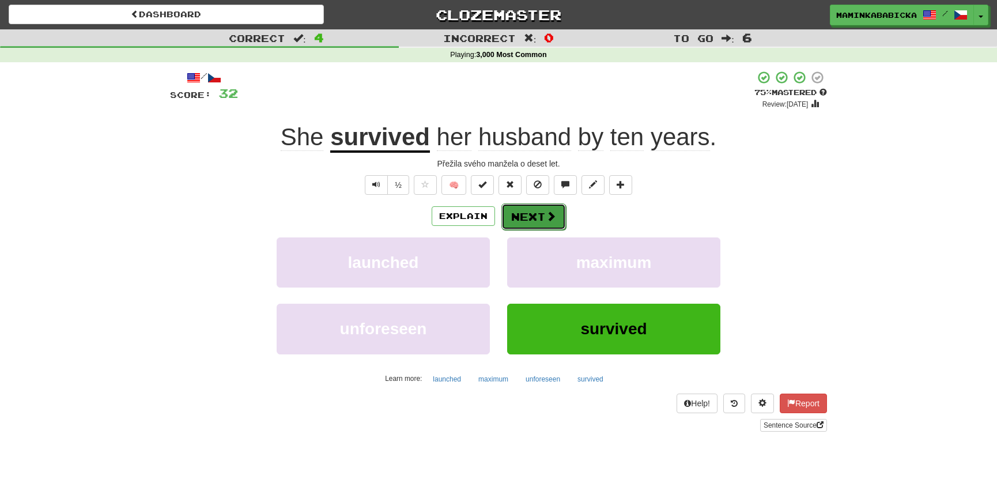
click at [541, 213] on button "Next" at bounding box center [534, 216] width 65 height 27
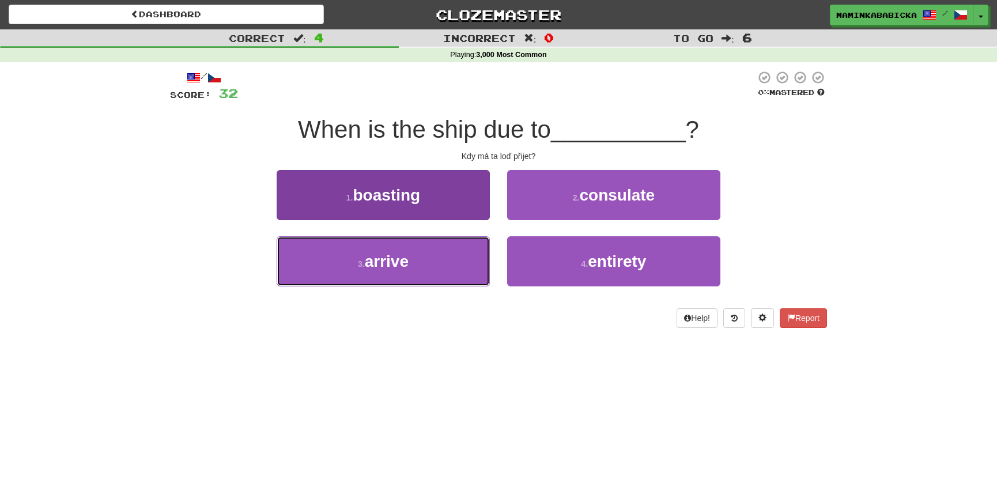
drag, startPoint x: 395, startPoint y: 259, endPoint x: 399, endPoint y: 249, distance: 10.8
click at [395, 257] on span "arrive" at bounding box center [387, 261] width 44 height 18
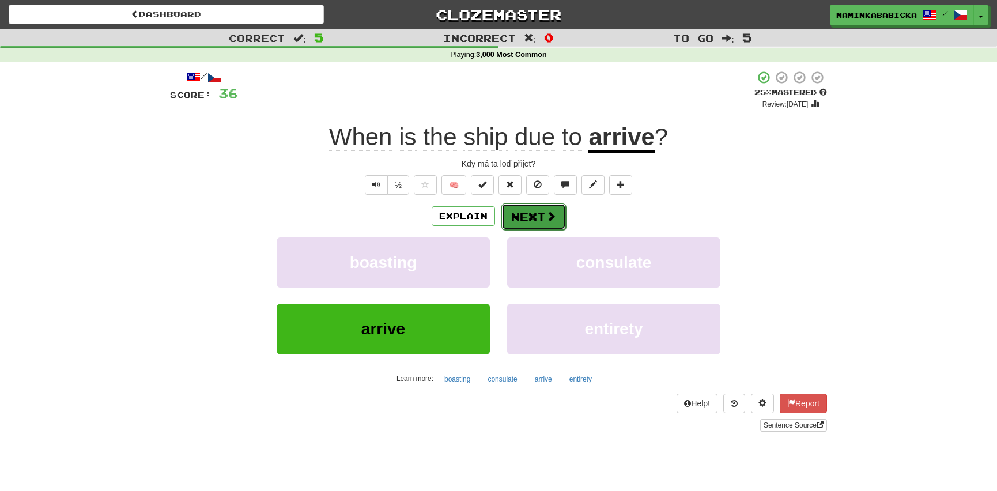
click at [532, 212] on button "Next" at bounding box center [534, 216] width 65 height 27
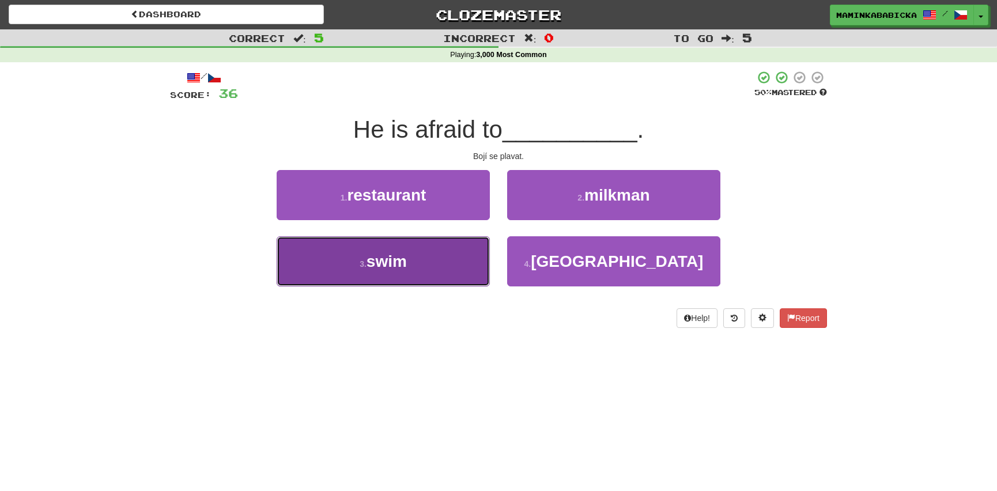
click at [399, 255] on span "swim" at bounding box center [387, 261] width 40 height 18
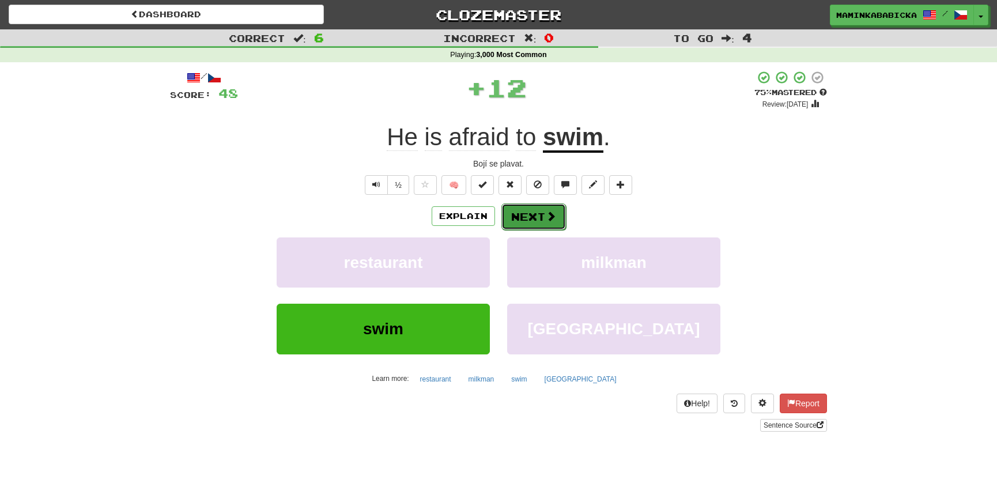
click at [541, 212] on button "Next" at bounding box center [534, 216] width 65 height 27
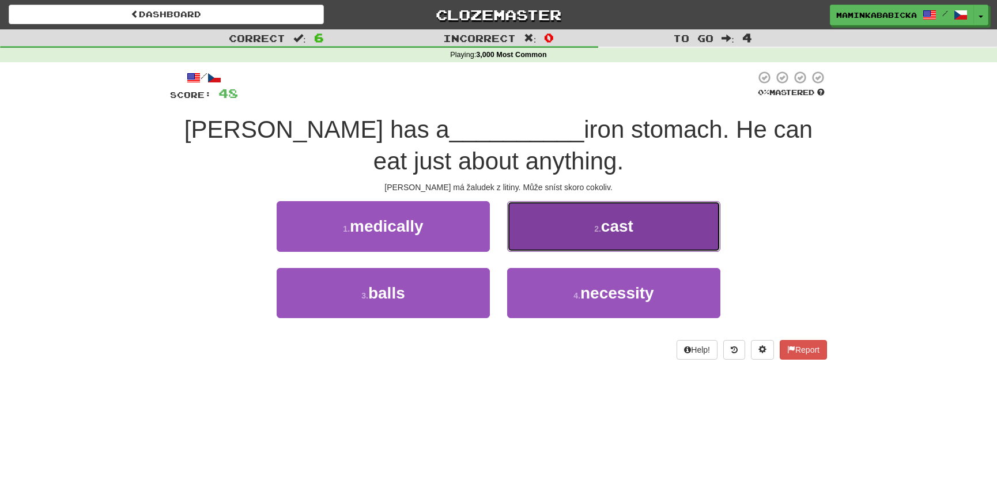
click at [620, 225] on span "cast" at bounding box center [617, 226] width 32 height 18
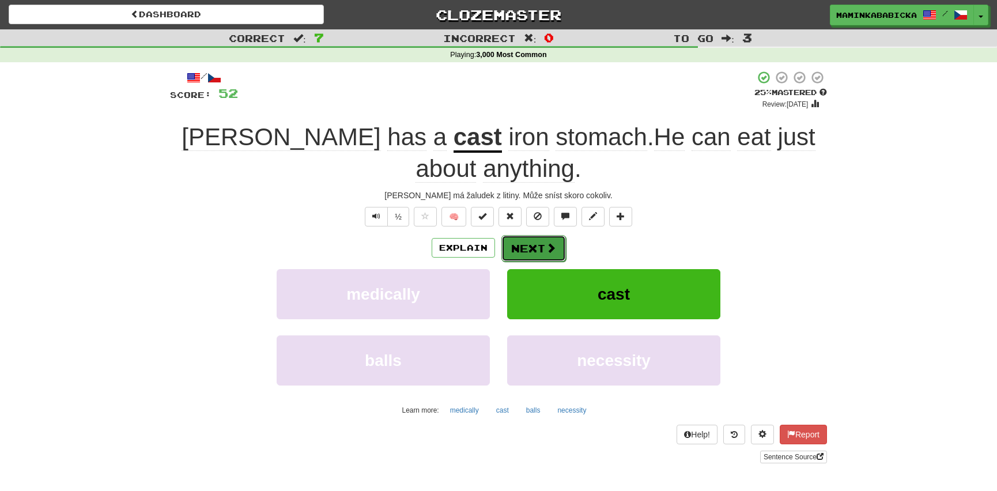
click at [533, 246] on button "Next" at bounding box center [534, 248] width 65 height 27
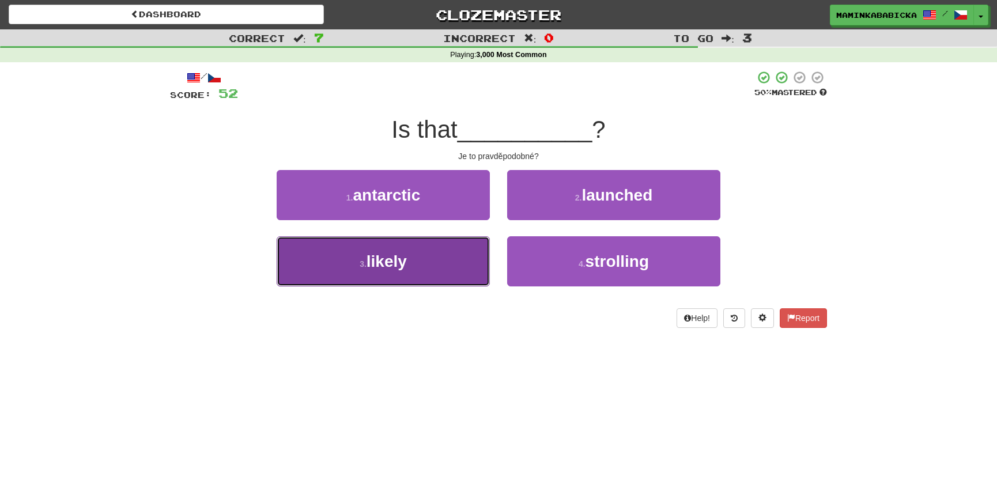
click at [391, 259] on span "likely" at bounding box center [387, 261] width 40 height 18
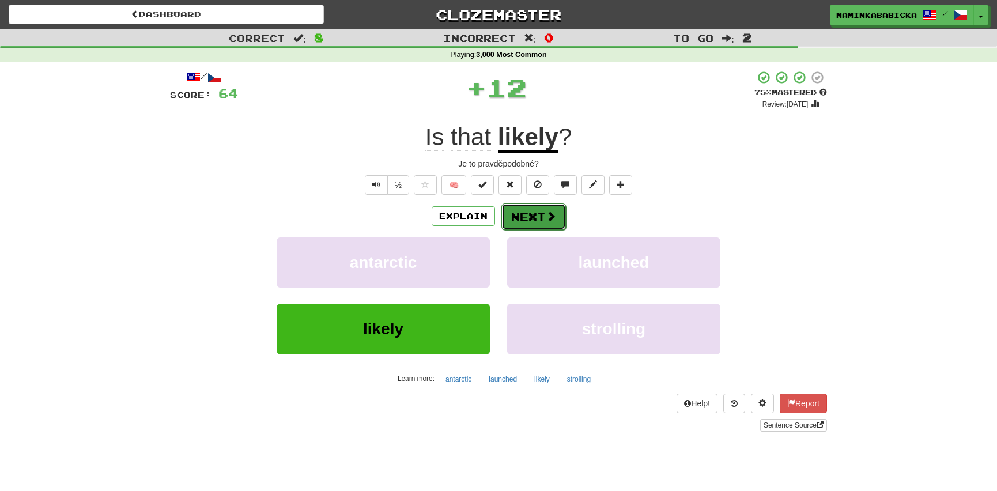
click at [546, 215] on span at bounding box center [551, 216] width 10 height 10
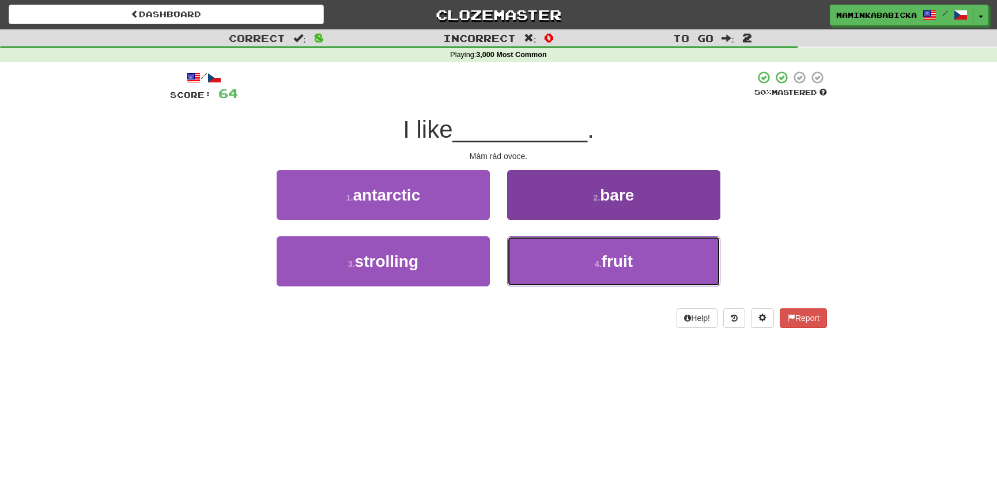
click at [621, 258] on span "fruit" at bounding box center [617, 261] width 31 height 18
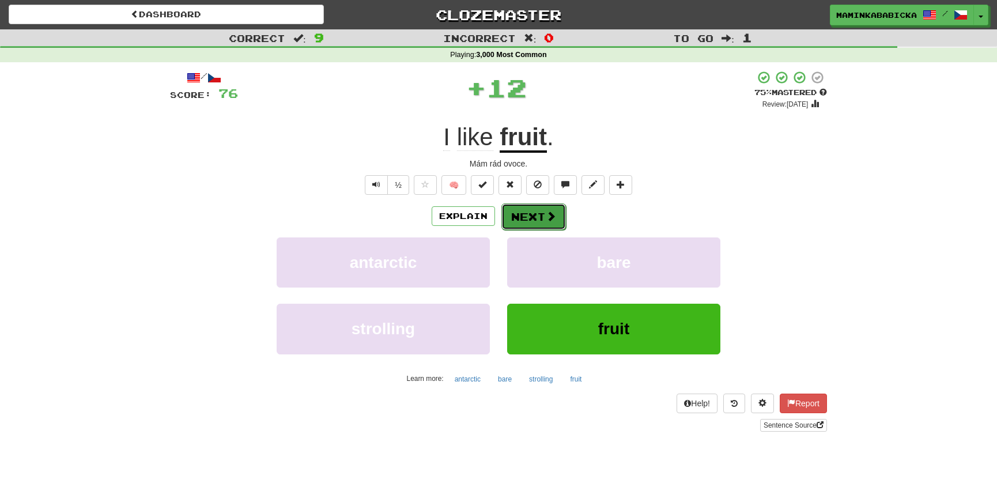
click at [539, 213] on button "Next" at bounding box center [534, 216] width 65 height 27
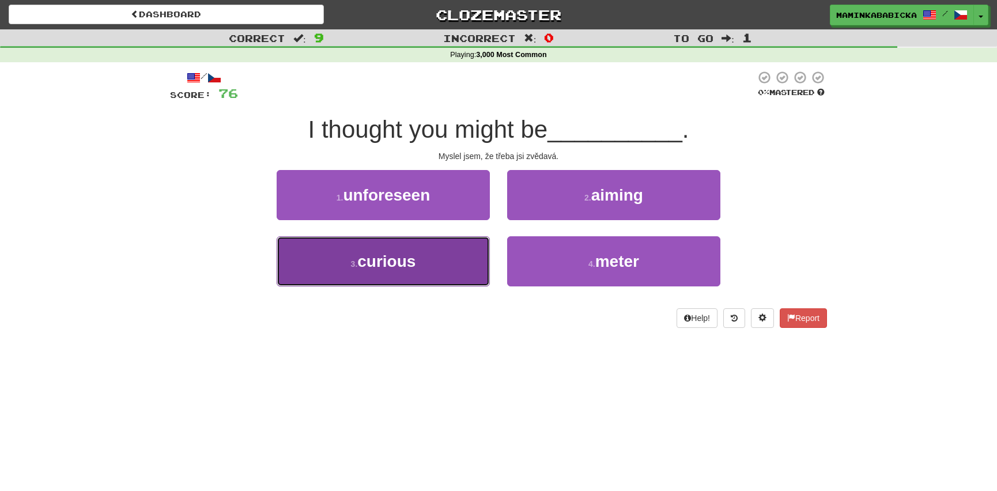
click at [409, 259] on span "curious" at bounding box center [386, 261] width 58 height 18
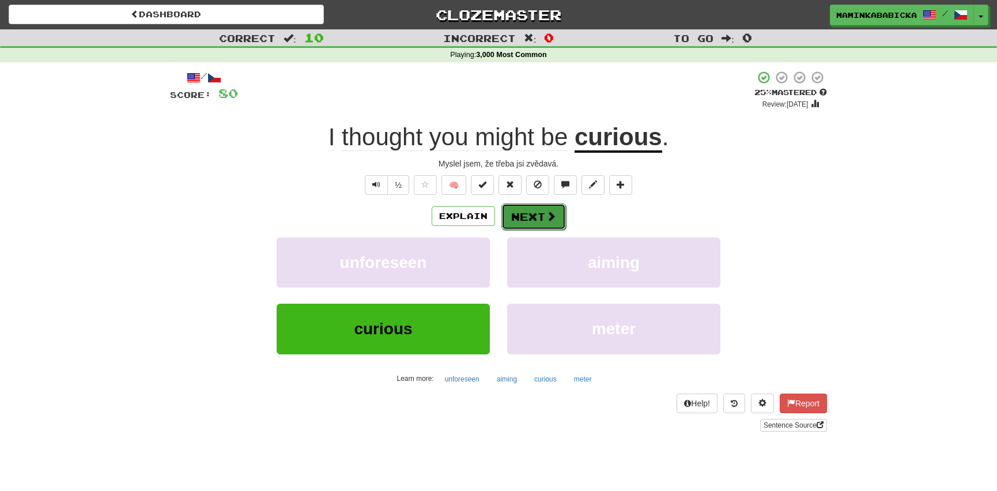
click at [537, 213] on button "Next" at bounding box center [534, 216] width 65 height 27
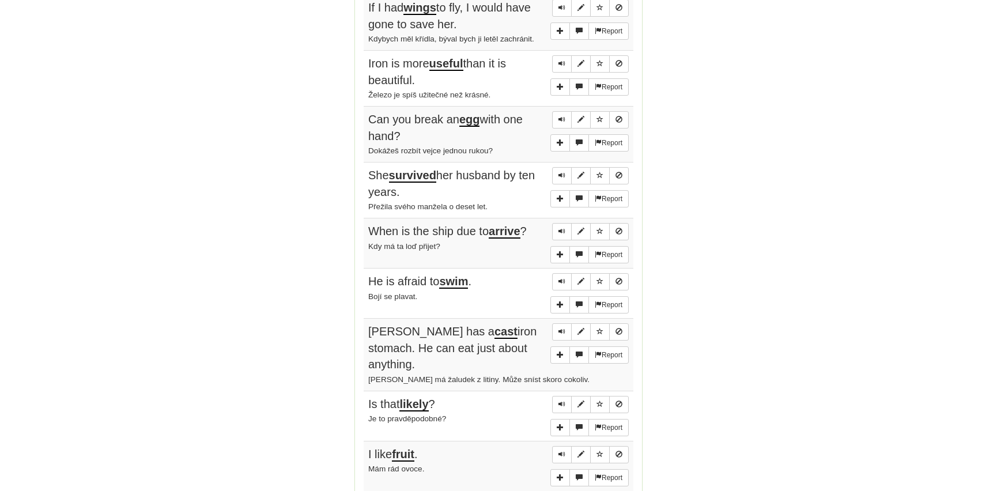
scroll to position [786, 0]
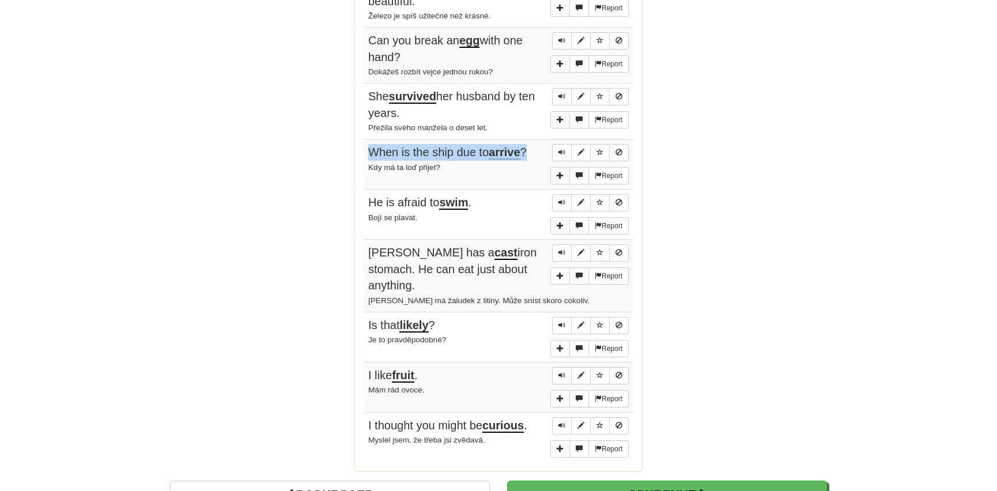
drag, startPoint x: 529, startPoint y: 149, endPoint x: 370, endPoint y: 154, distance: 159.2
click at [370, 154] on span "When is the ship due to arrive ?" at bounding box center [447, 153] width 159 height 14
copy span "When is the ship due to arrive ?"
click at [500, 201] on div "He is afraid to swim ." at bounding box center [498, 202] width 261 height 17
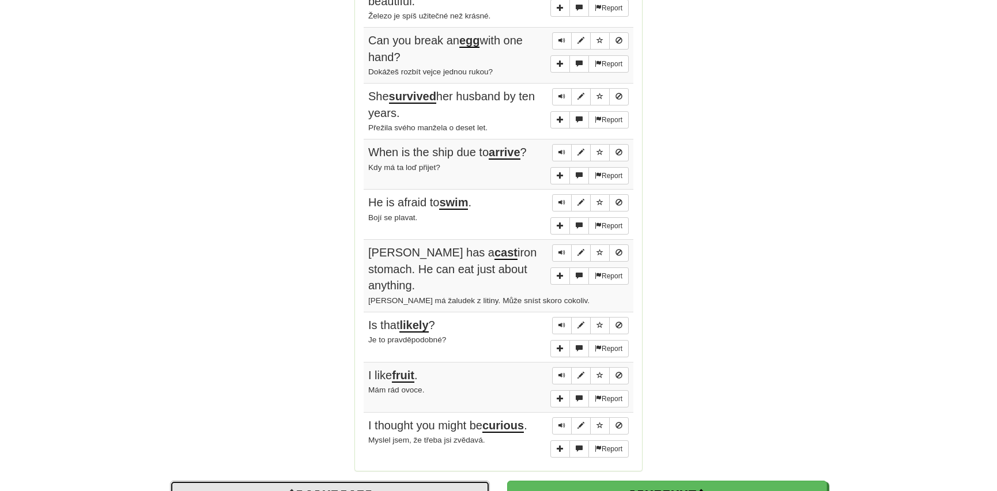
click at [352, 481] on link "Dashboard" at bounding box center [330, 494] width 320 height 27
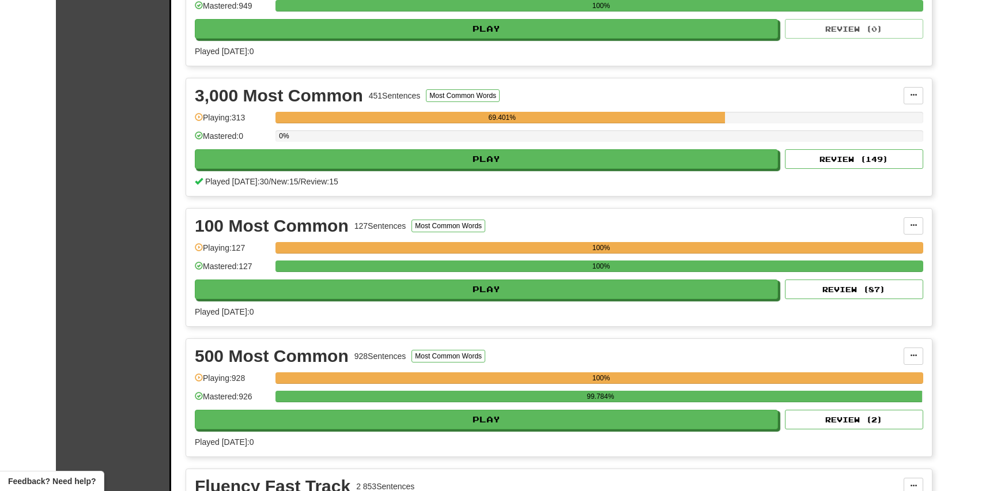
scroll to position [472, 0]
